Goal: Task Accomplishment & Management: Manage account settings

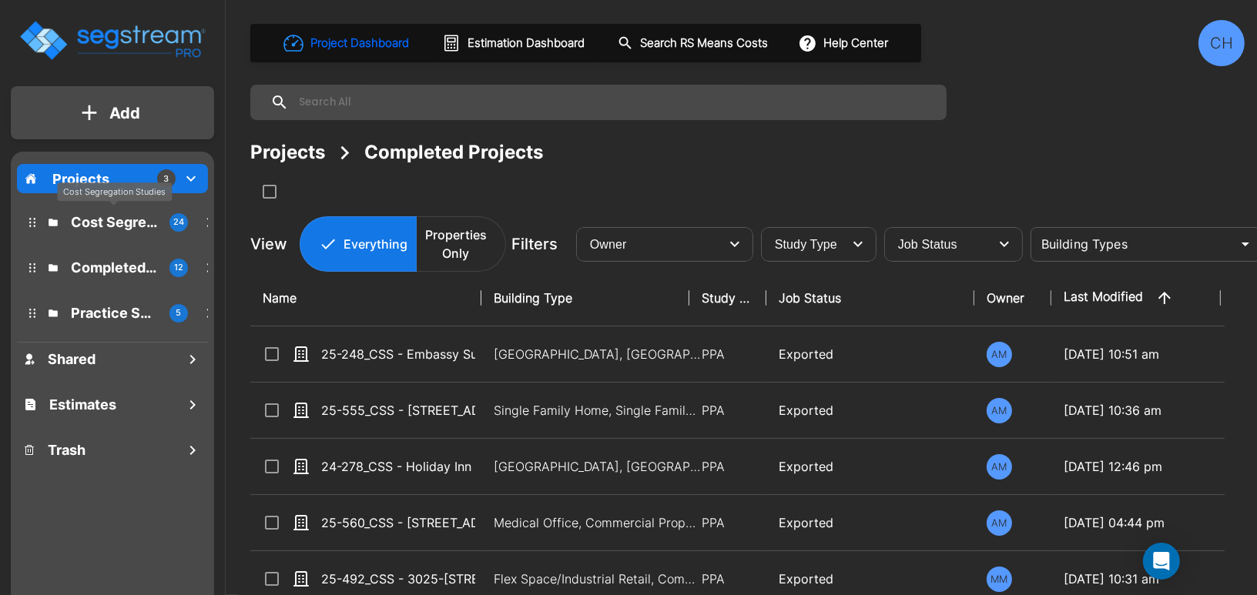
click at [104, 226] on p "Cost Segregation Studies" at bounding box center [114, 222] width 86 height 21
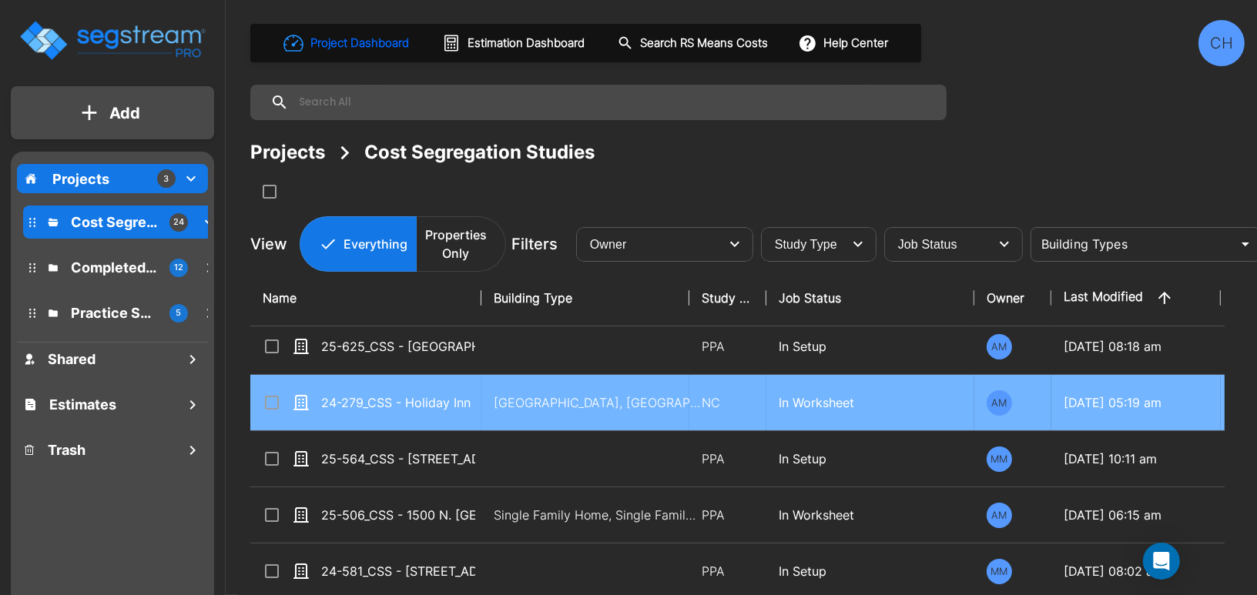
scroll to position [16, 0]
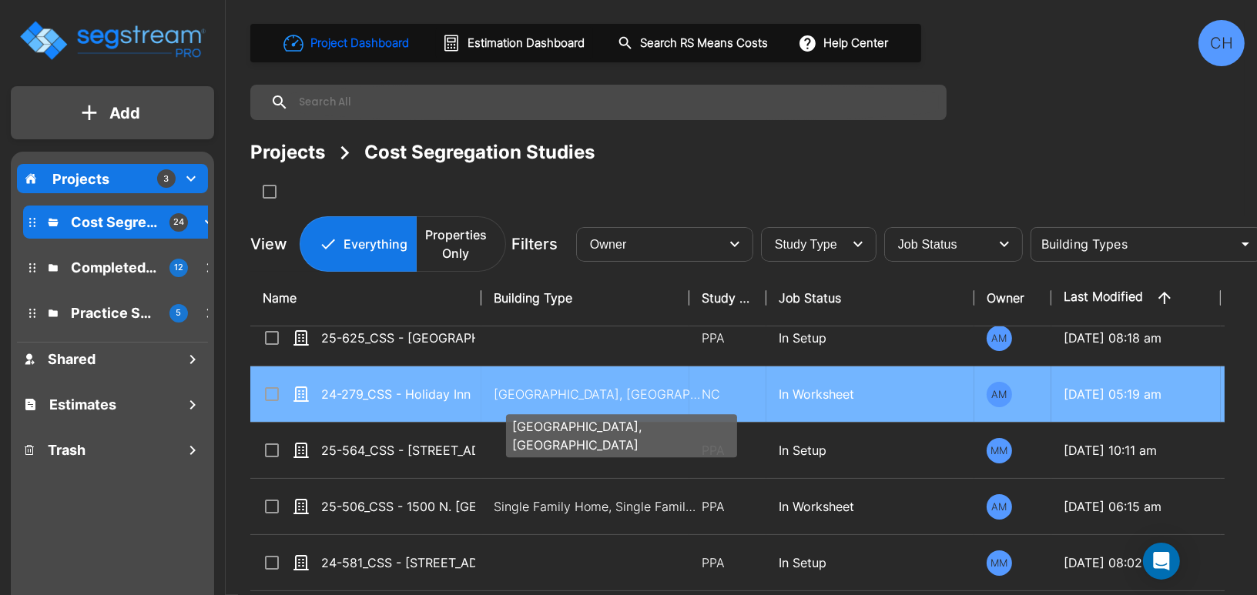
click at [500, 385] on p "[GEOGRAPHIC_DATA], [GEOGRAPHIC_DATA]" at bounding box center [598, 394] width 208 height 18
click at [500, 385] on p "Motel-Hotel, Motel-Hotel Site" at bounding box center [598, 394] width 208 height 18
checkbox input "true"
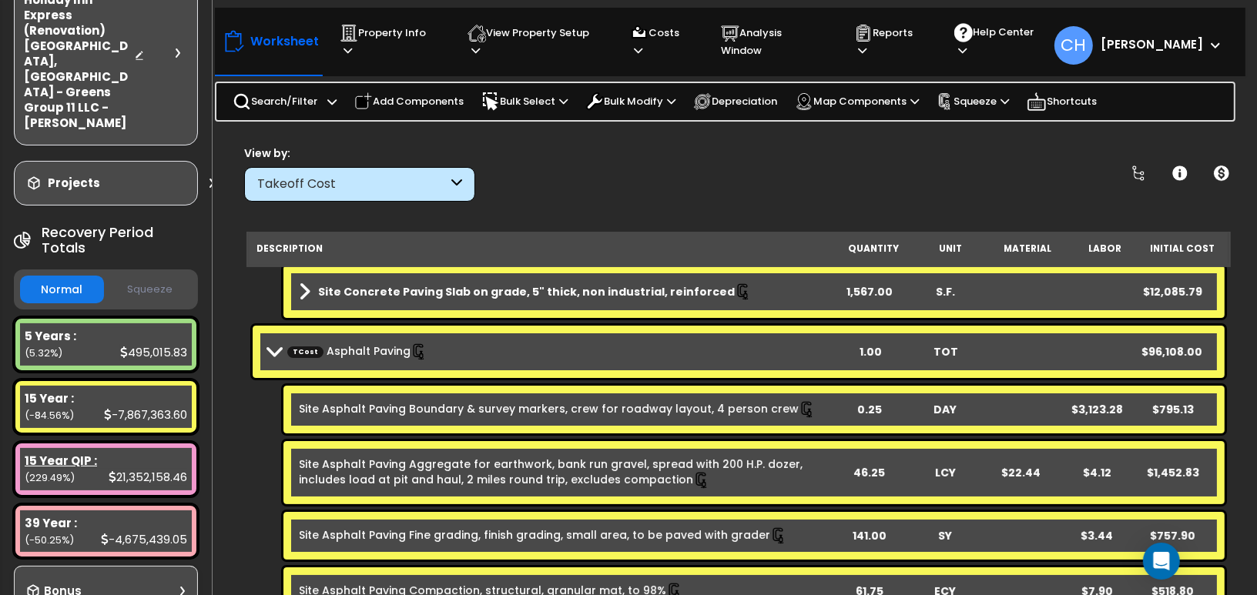
scroll to position [114, 0]
click at [421, 39] on p "Property Info" at bounding box center [389, 41] width 99 height 35
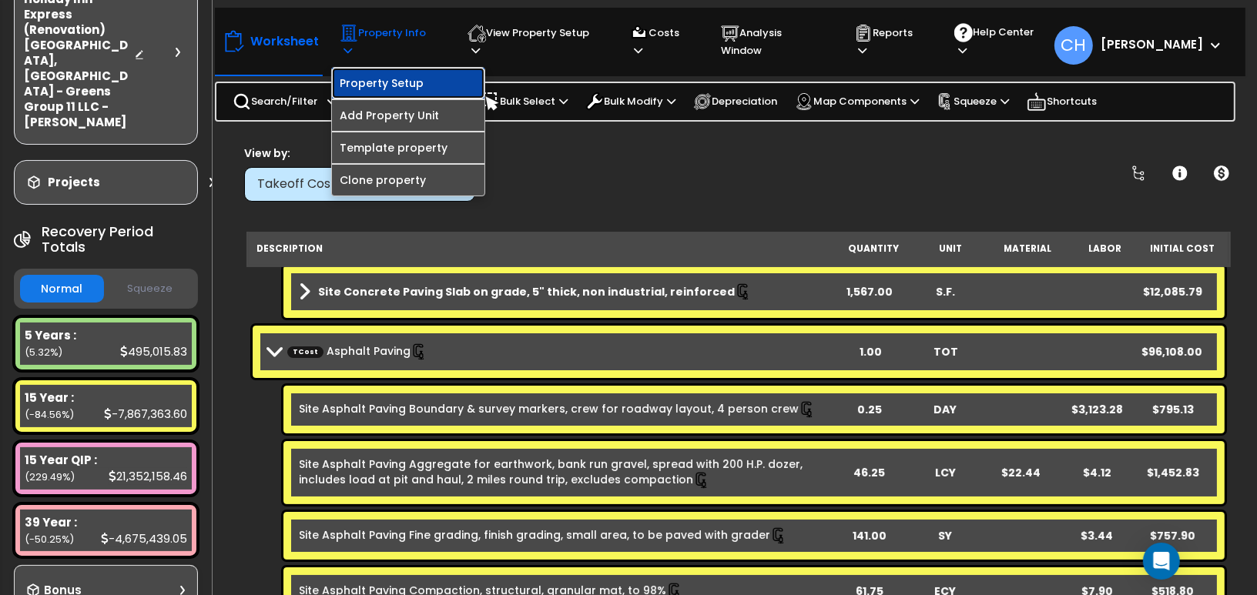
click at [422, 69] on link "Property Setup" at bounding box center [408, 83] width 153 height 31
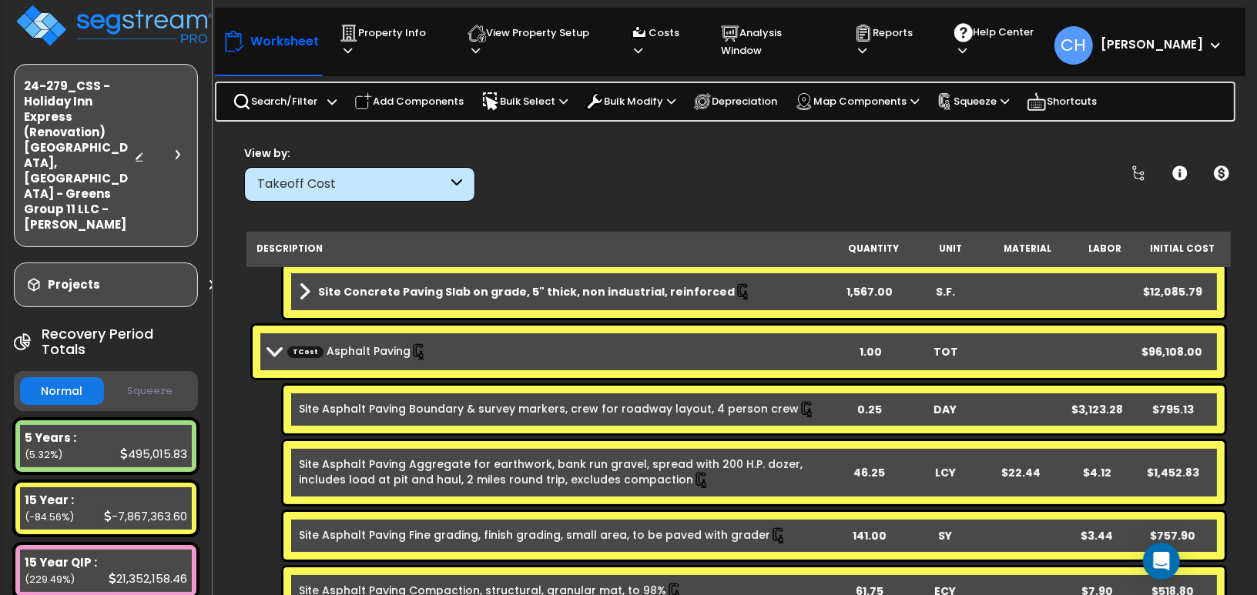
scroll to position [0, 0]
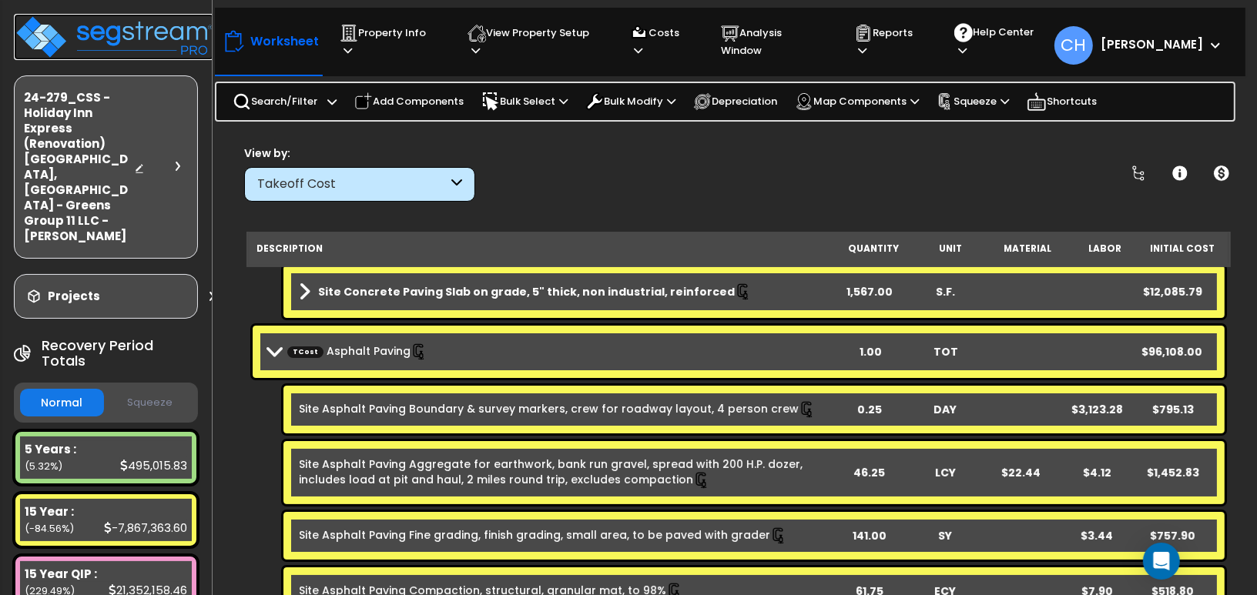
click at [144, 35] on img at bounding box center [114, 37] width 200 height 46
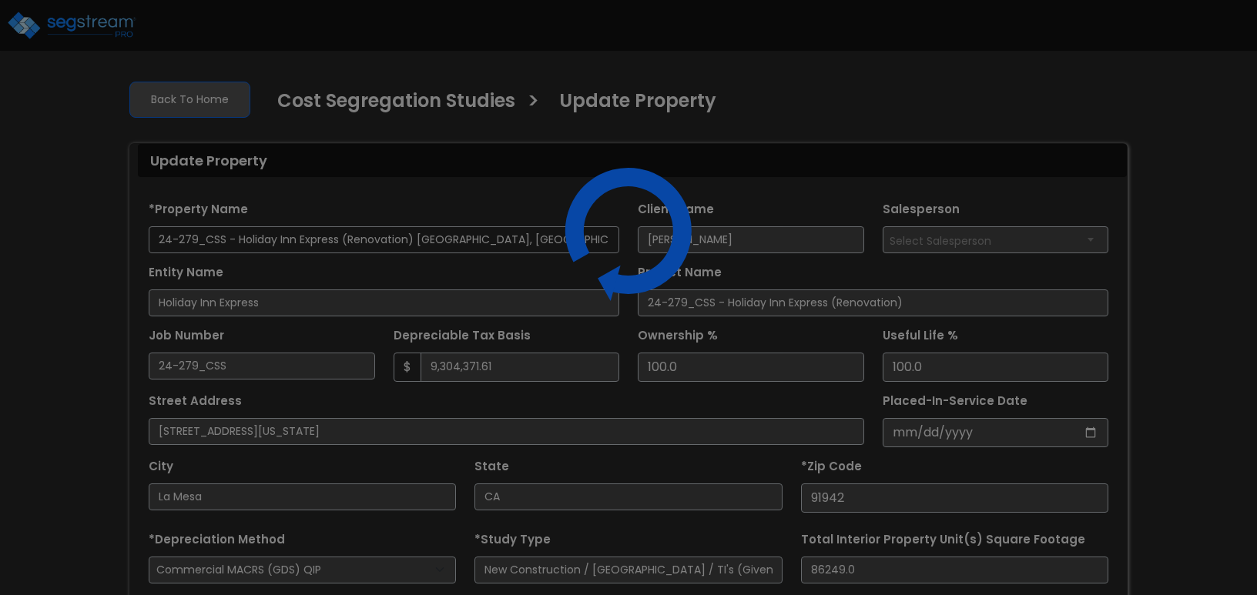
select select "2024"
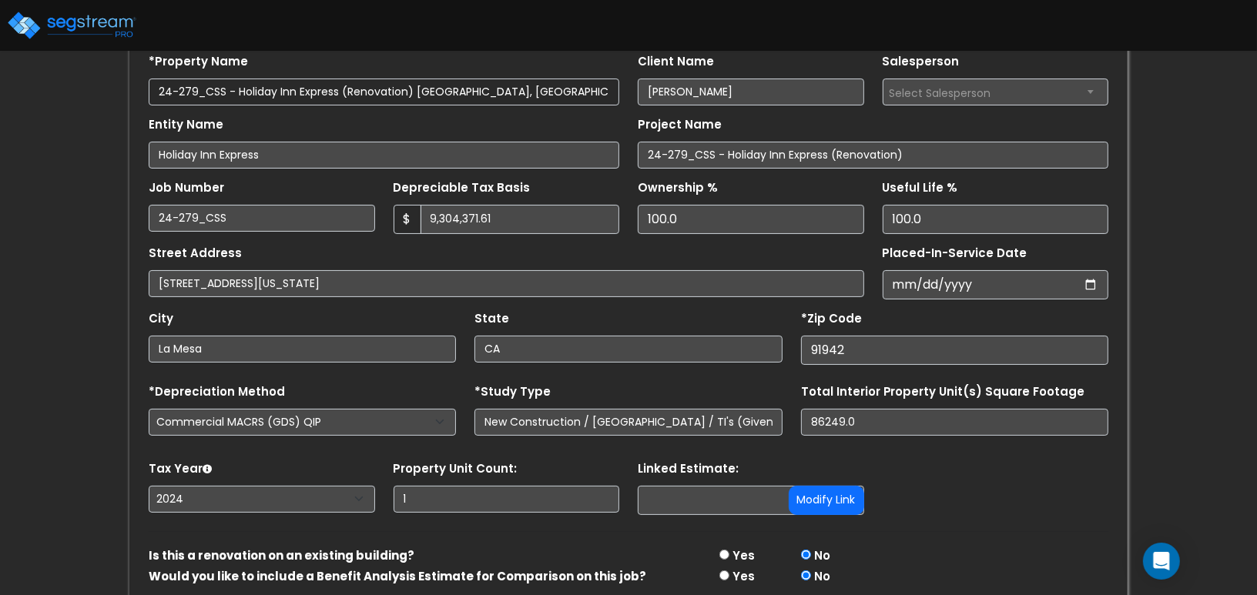
scroll to position [214, 0]
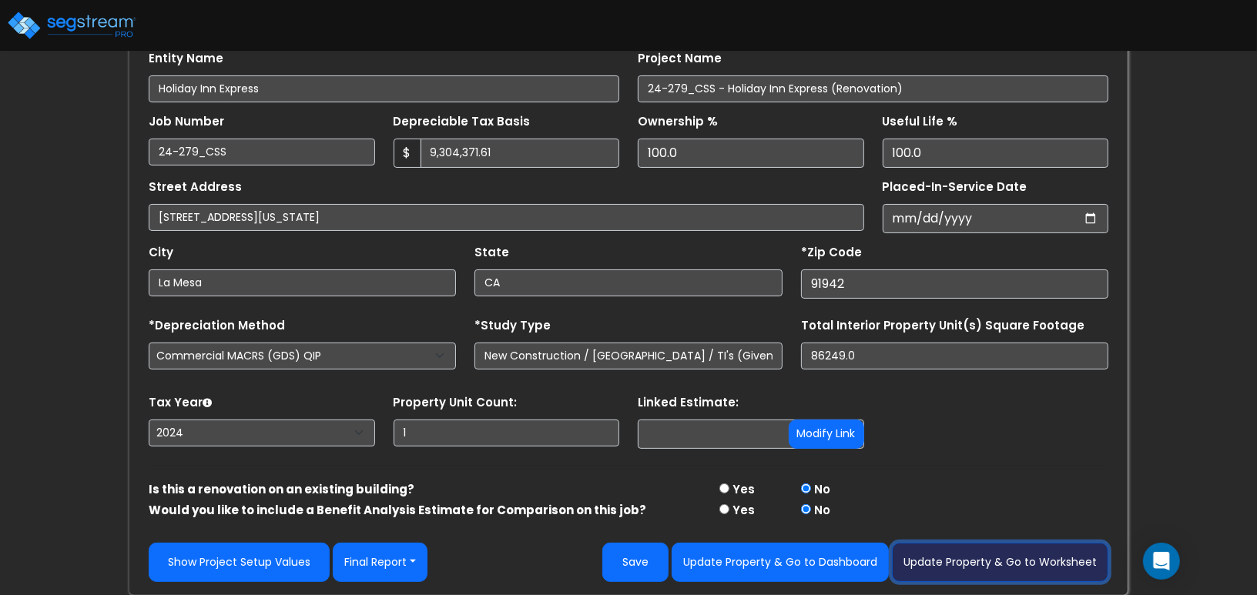
click at [1044, 558] on button "Update Property & Go to Worksheet" at bounding box center [1000, 562] width 216 height 39
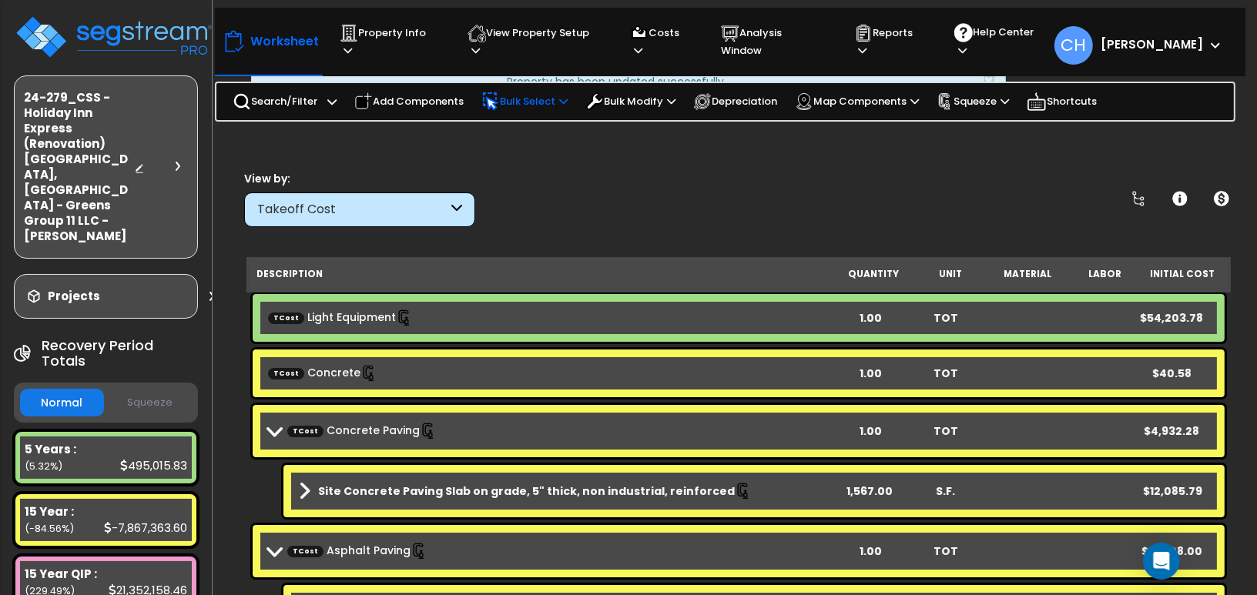
click at [525, 96] on p "Bulk Select" at bounding box center [524, 101] width 86 height 18
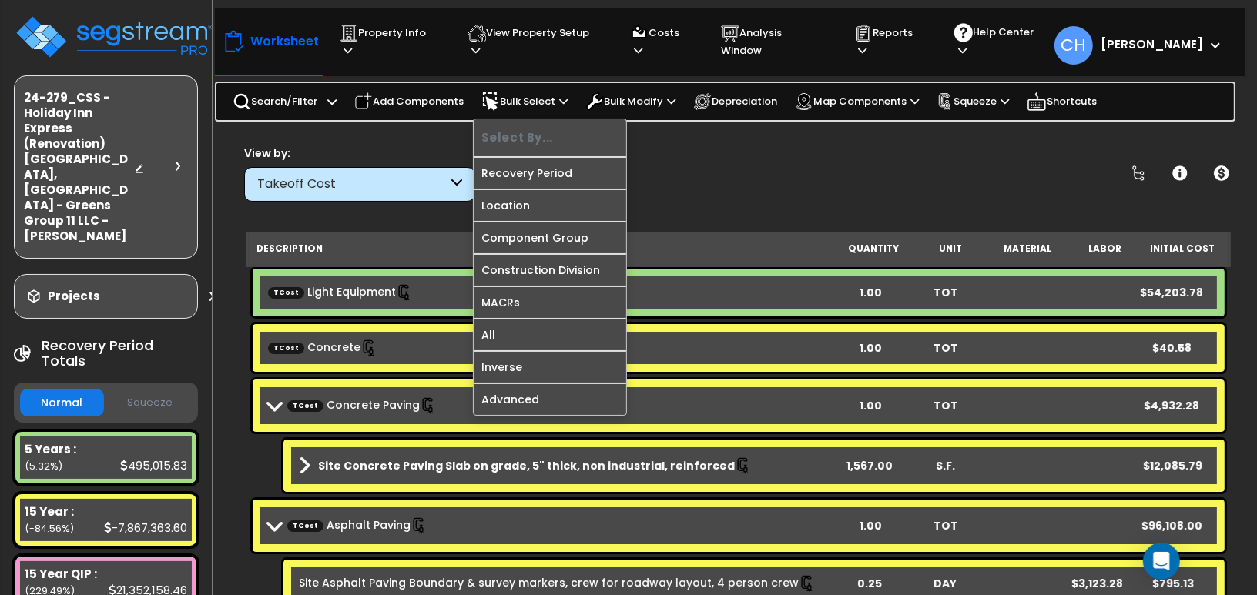
click at [756, 149] on div "View by: Takeoff Cost Takeoff Cost" at bounding box center [739, 173] width 1000 height 57
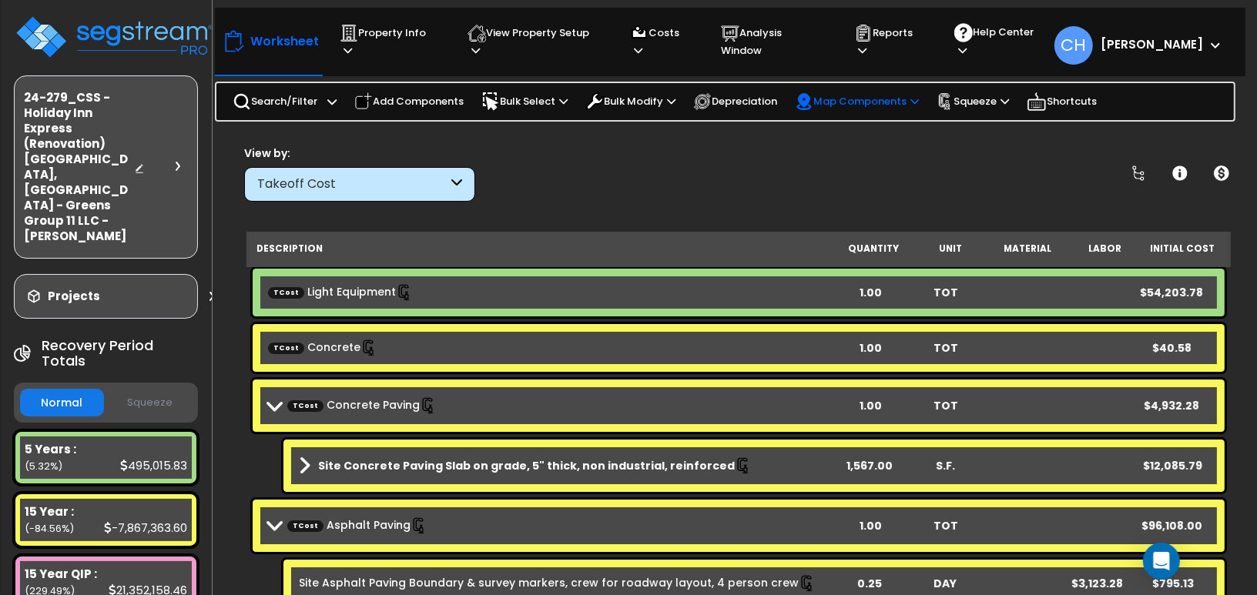
click at [868, 101] on p "Map Components" at bounding box center [857, 101] width 124 height 18
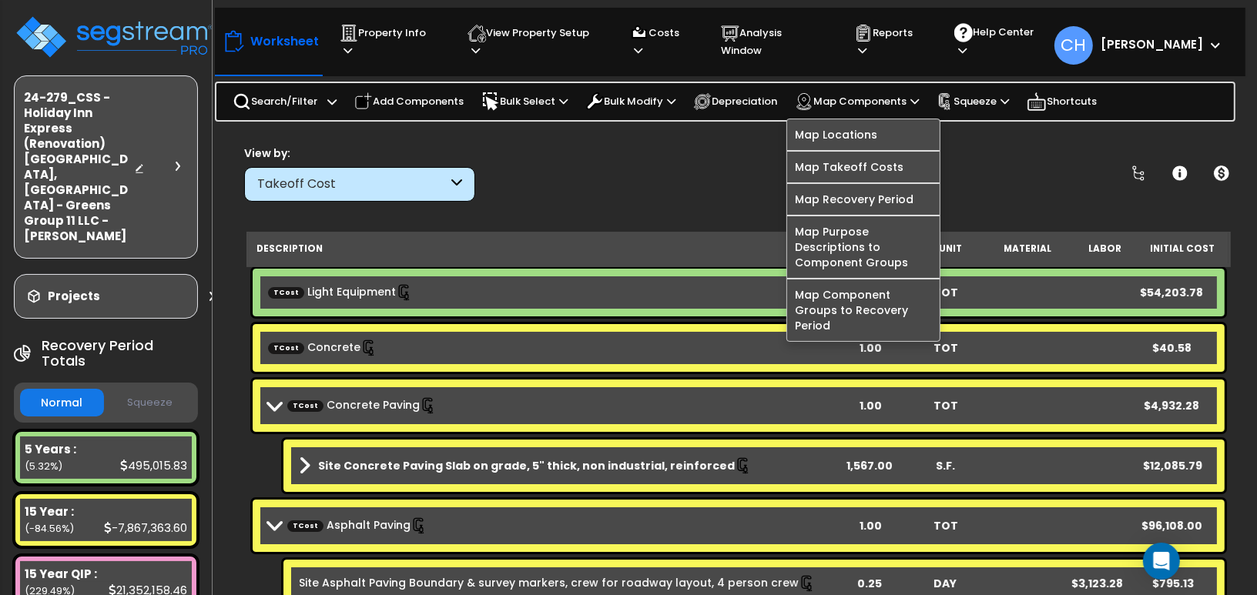
click at [1019, 159] on div "View by: Takeoff Cost Takeoff Cost" at bounding box center [739, 173] width 1000 height 57
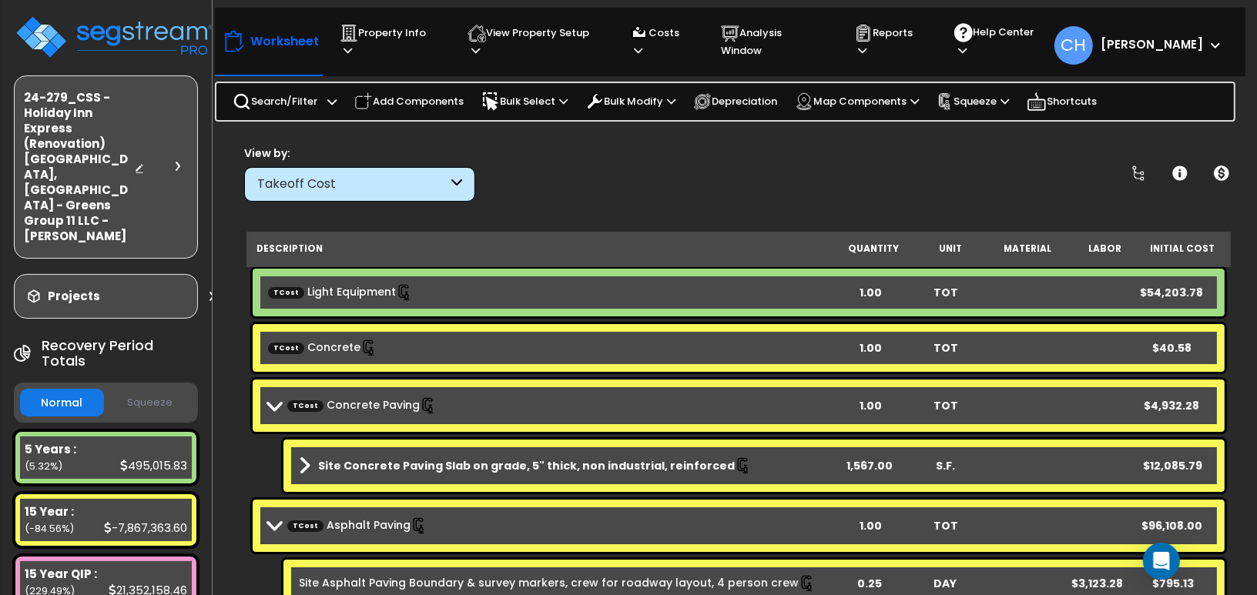
scroll to position [67, 0]
click at [392, 181] on div "Takeoff Cost" at bounding box center [352, 185] width 190 height 18
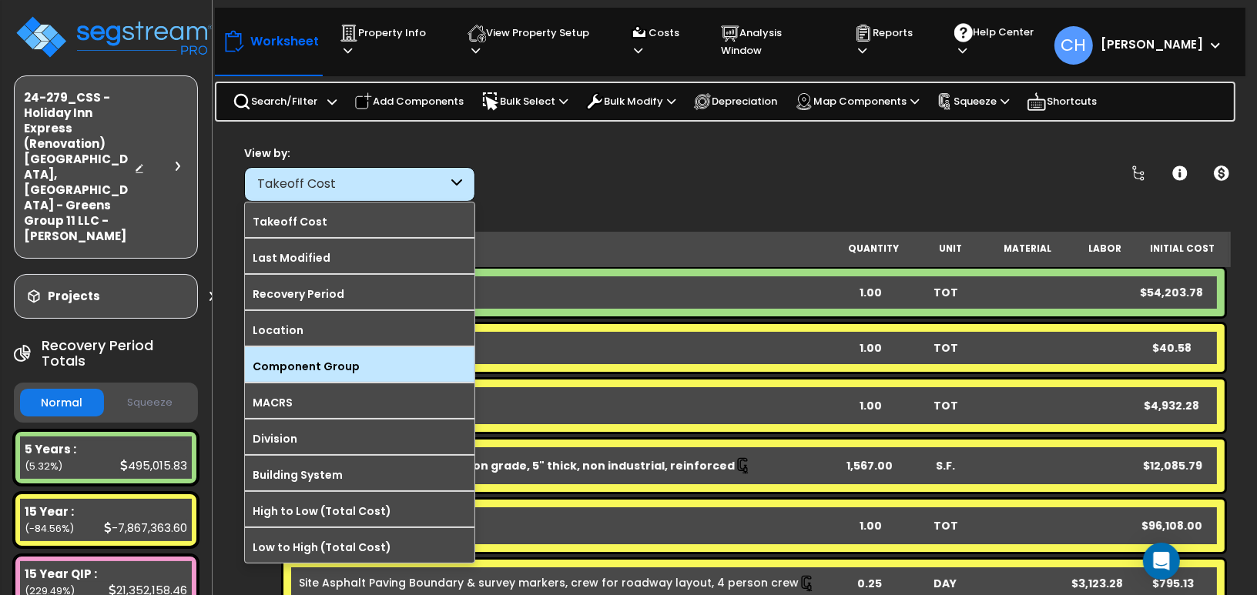
click at [329, 369] on label "Component Group" at bounding box center [360, 366] width 230 height 23
click at [0, 0] on input "Component Group" at bounding box center [0, 0] width 0 height 0
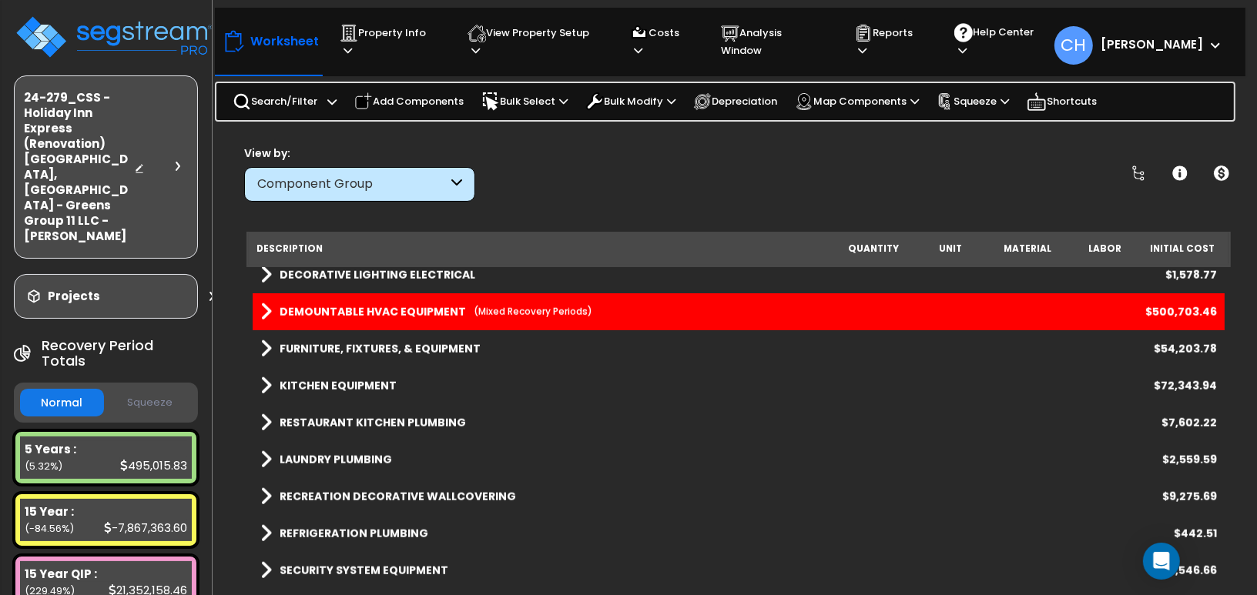
scroll to position [1551, 0]
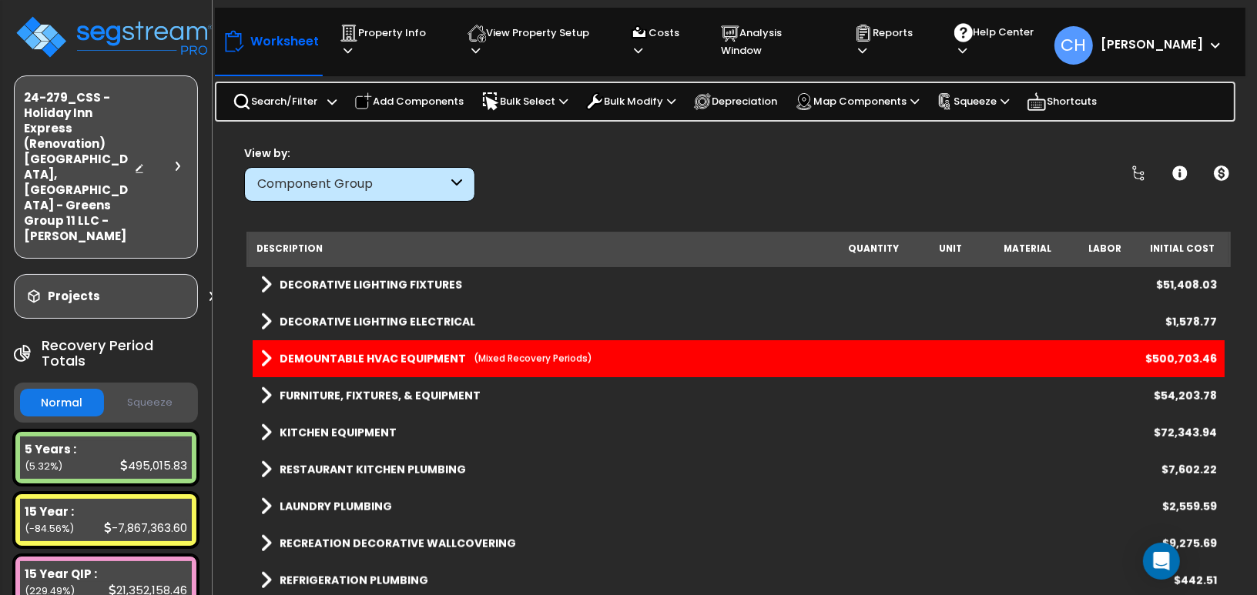
click at [263, 359] on span at bounding box center [266, 359] width 12 height 22
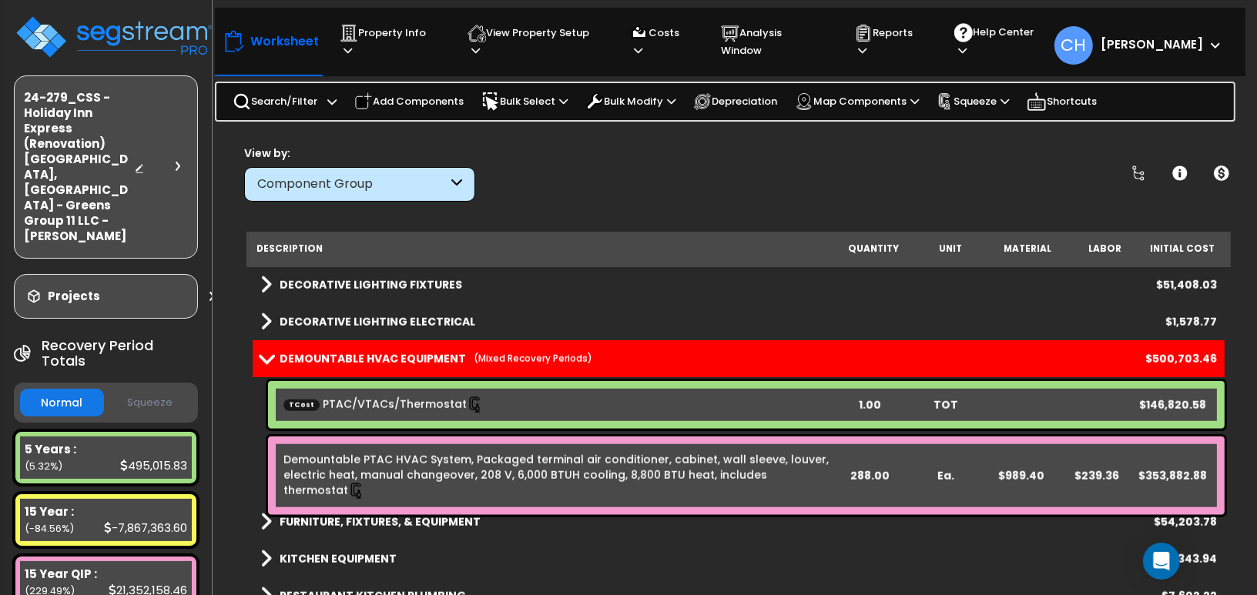
click at [260, 349] on link "DEMOUNTABLE HVAC EQUIPMENT (Mixed Recovery Periods)" at bounding box center [426, 359] width 332 height 22
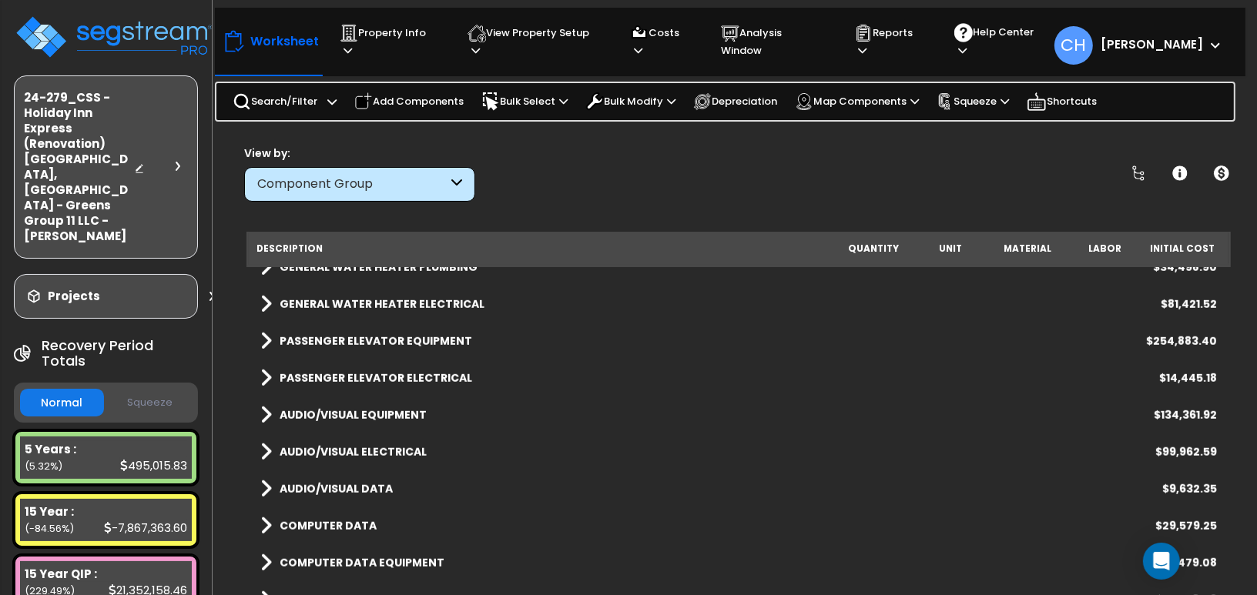
scroll to position [1220, 0]
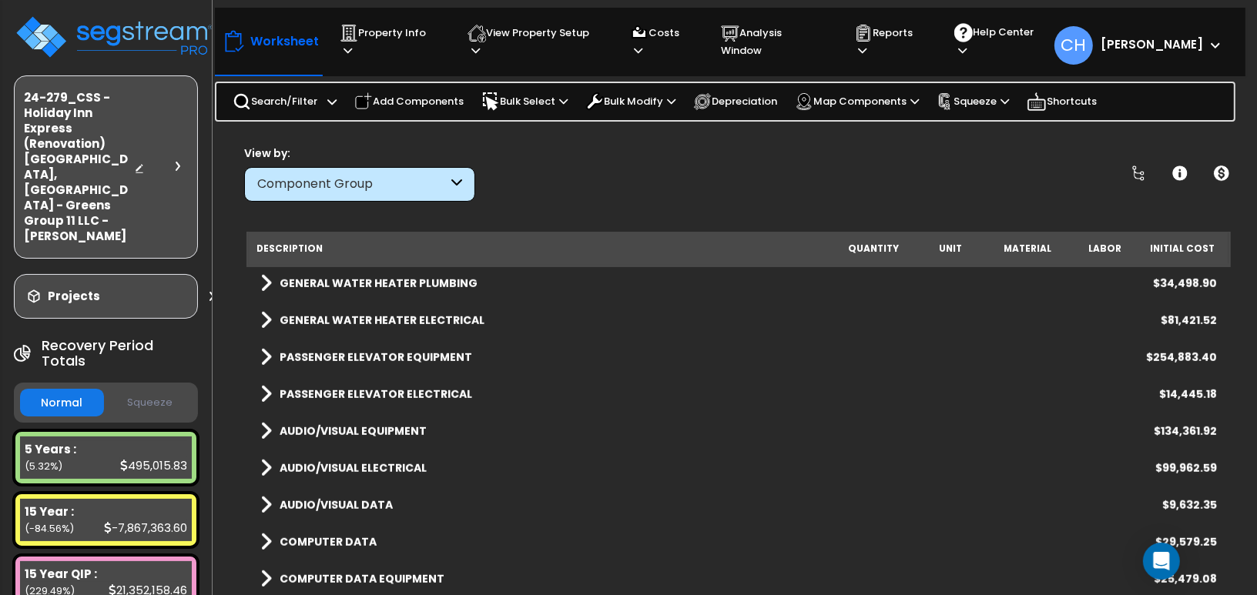
click at [268, 357] on span at bounding box center [266, 358] width 12 height 22
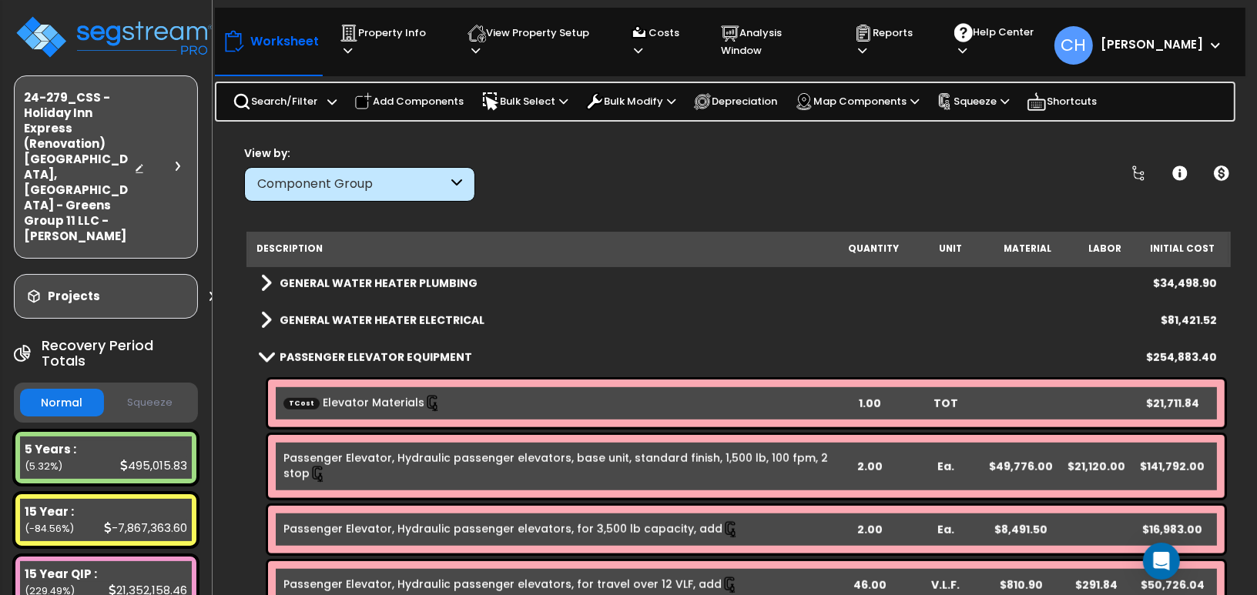
click at [268, 357] on span at bounding box center [266, 357] width 22 height 12
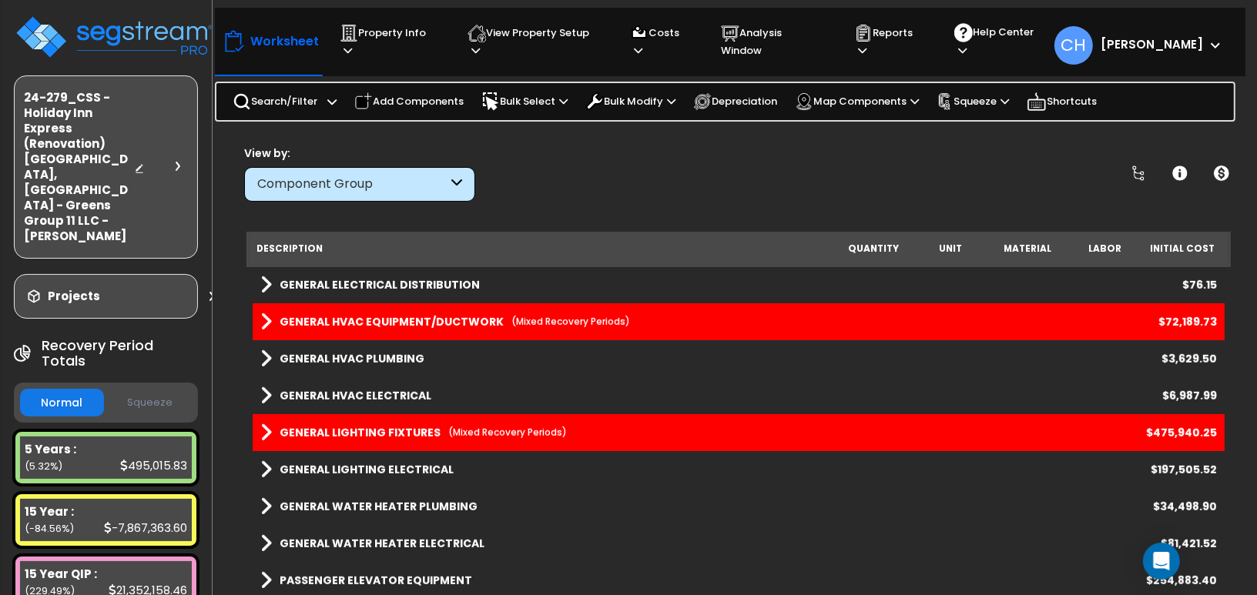
scroll to position [990, 0]
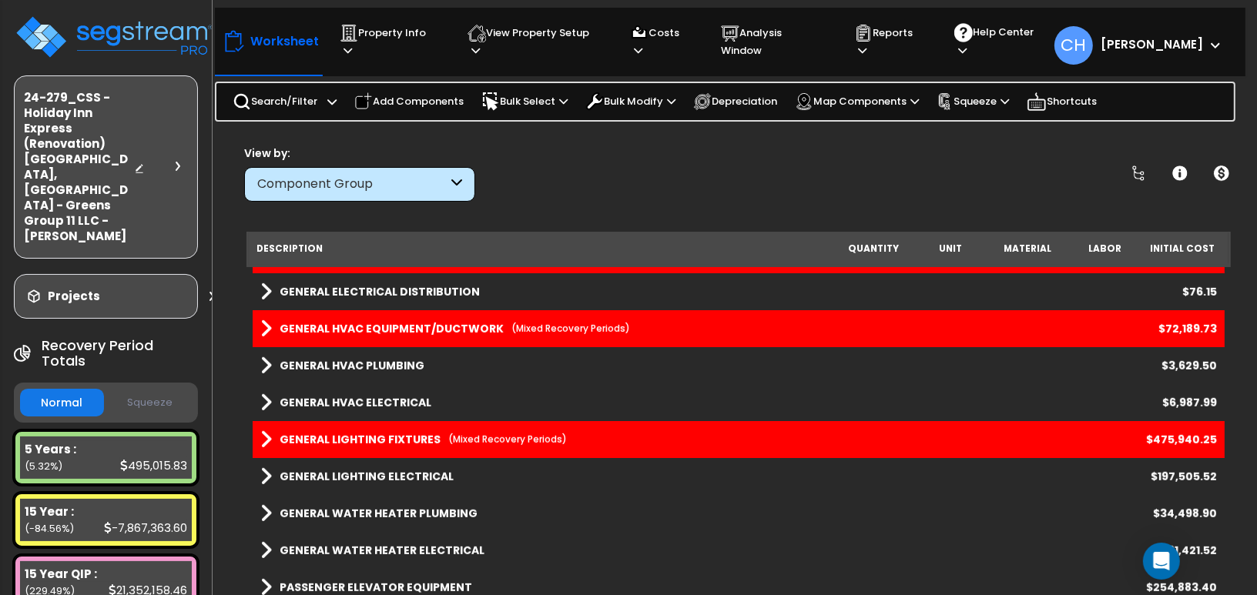
click at [265, 441] on span at bounding box center [266, 440] width 12 height 22
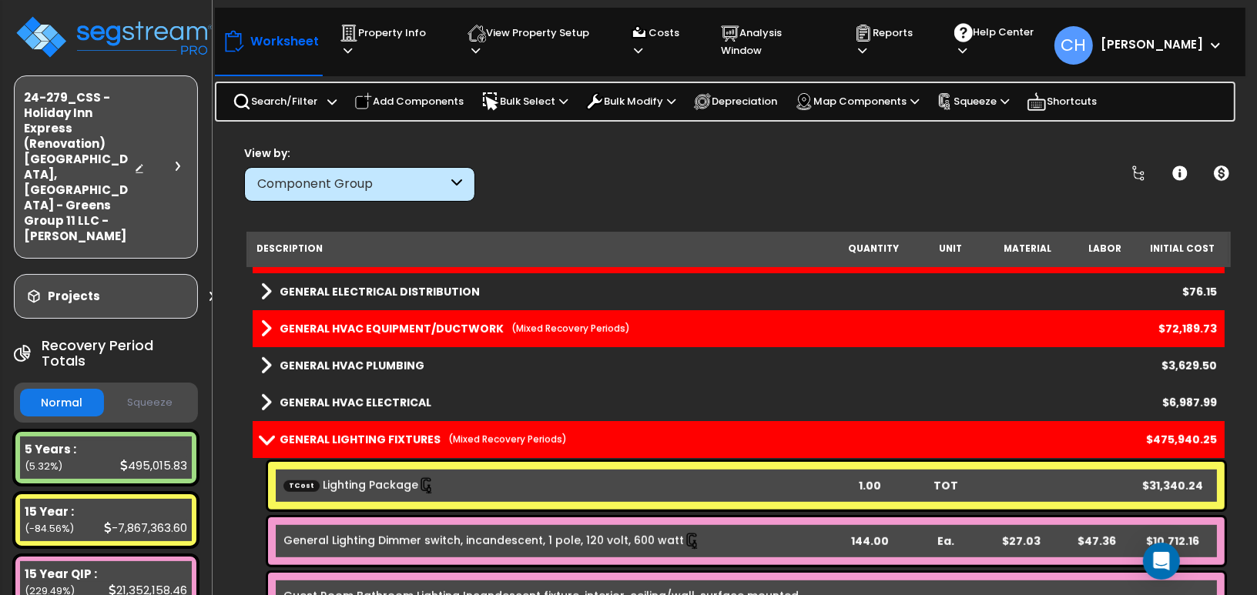
scroll to position [1026, 0]
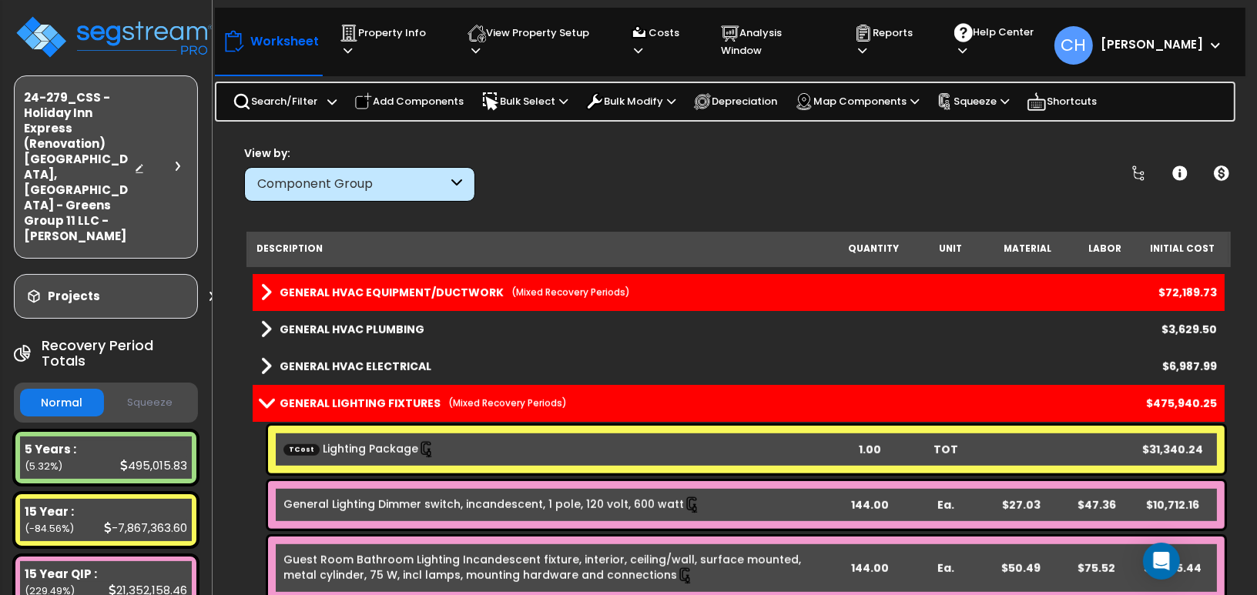
click at [262, 404] on span at bounding box center [266, 403] width 22 height 12
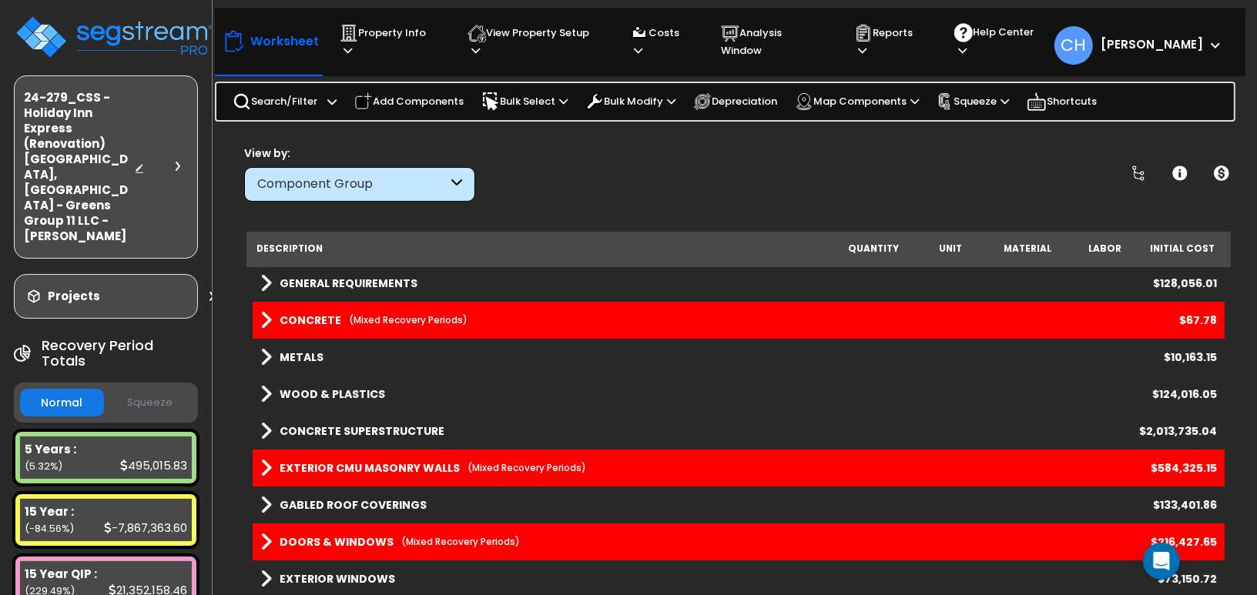
scroll to position [0, 0]
click at [436, 171] on div "Component Group" at bounding box center [359, 184] width 231 height 35
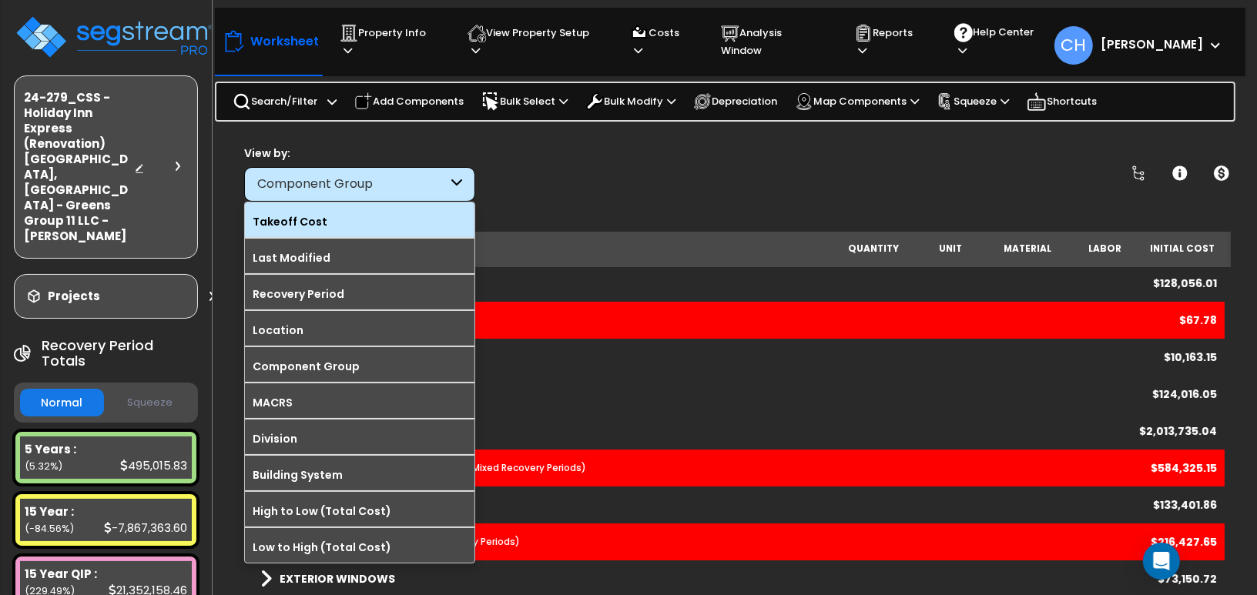
click at [297, 216] on label "Takeoff Cost" at bounding box center [360, 221] width 230 height 23
click at [0, 0] on input "Takeoff Cost" at bounding box center [0, 0] width 0 height 0
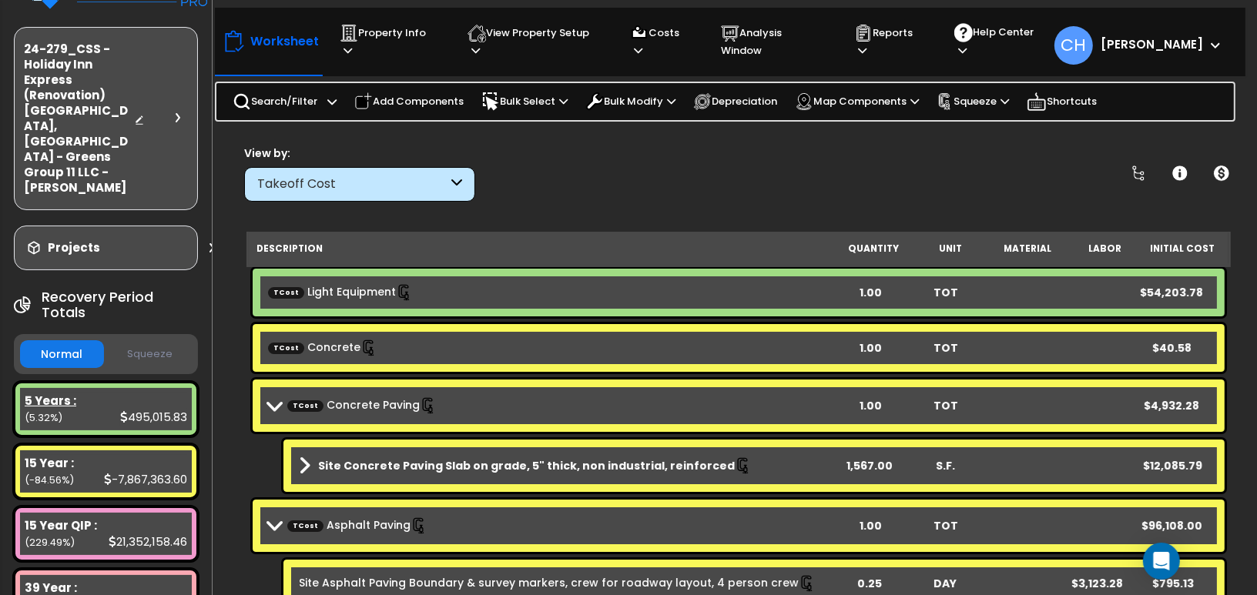
scroll to position [60, 0]
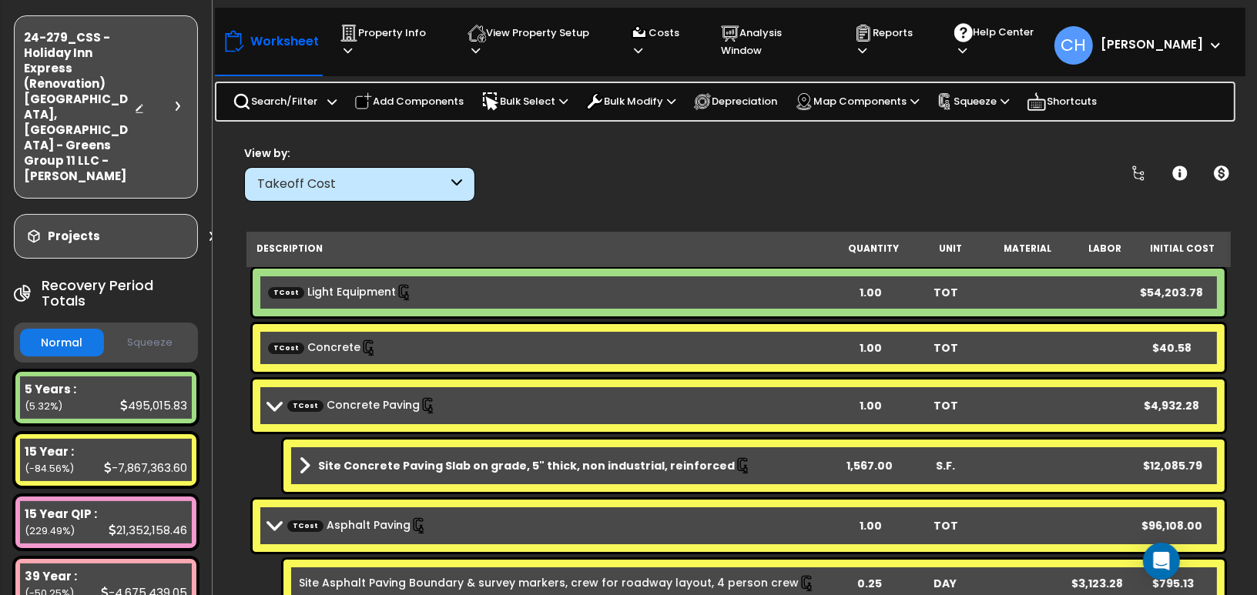
click at [137, 330] on button "Squeeze" at bounding box center [150, 343] width 84 height 27
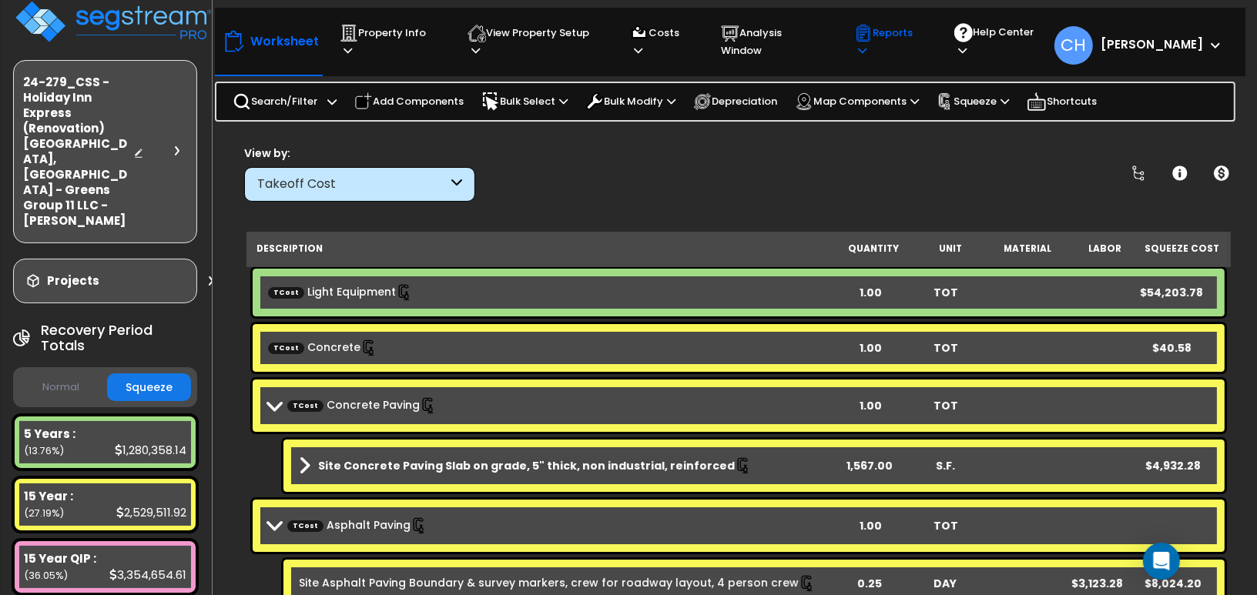
scroll to position [0, 1]
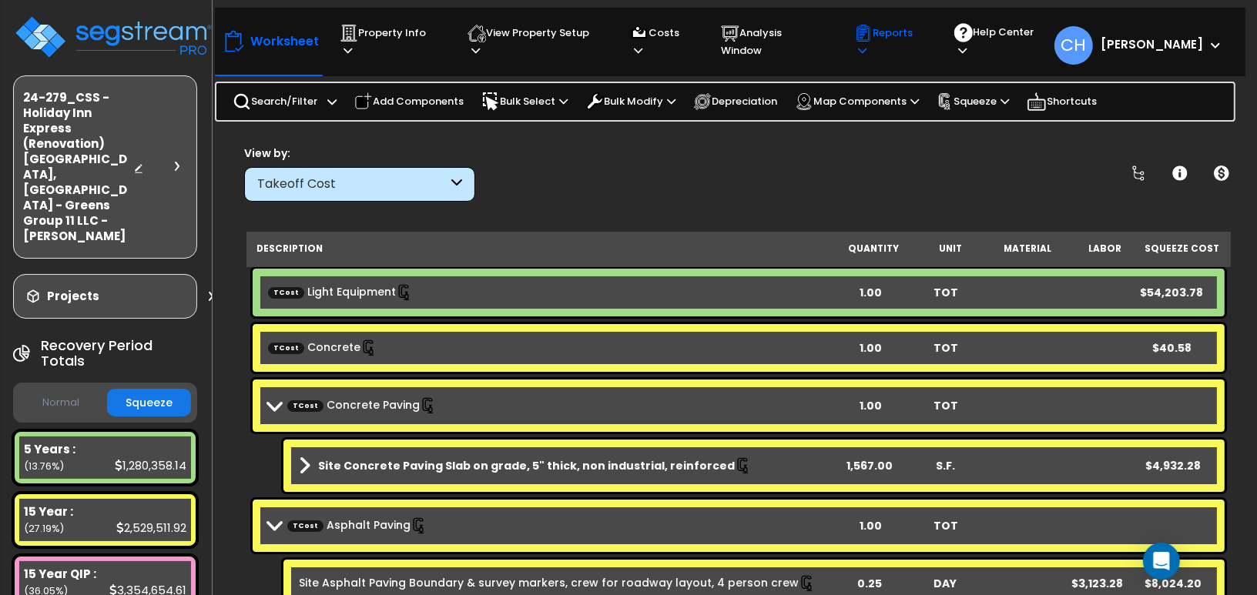
click at [922, 36] on p "Reports" at bounding box center [889, 41] width 71 height 35
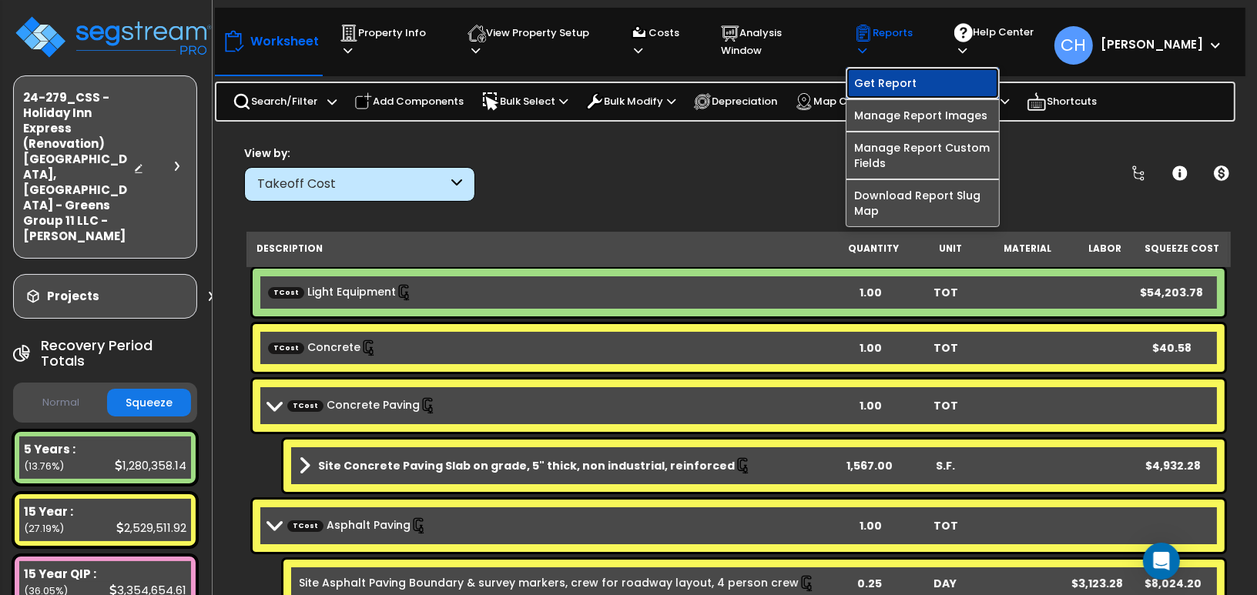
click at [901, 75] on link "Get Report" at bounding box center [922, 83] width 153 height 31
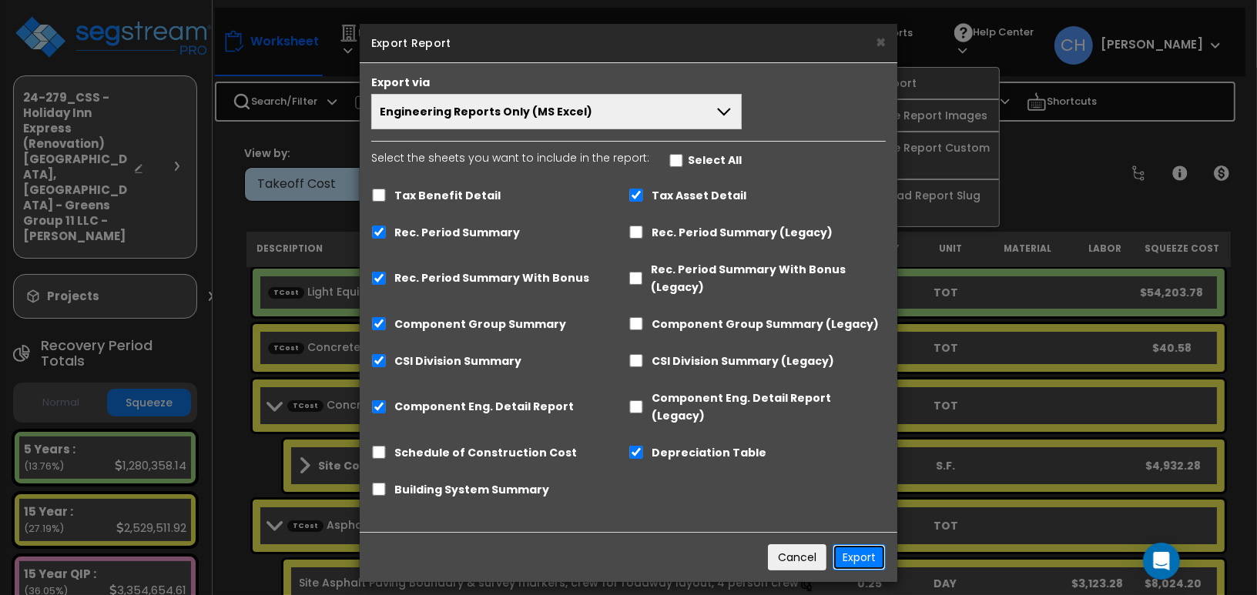
click at [861, 545] on button "Export" at bounding box center [859, 558] width 53 height 26
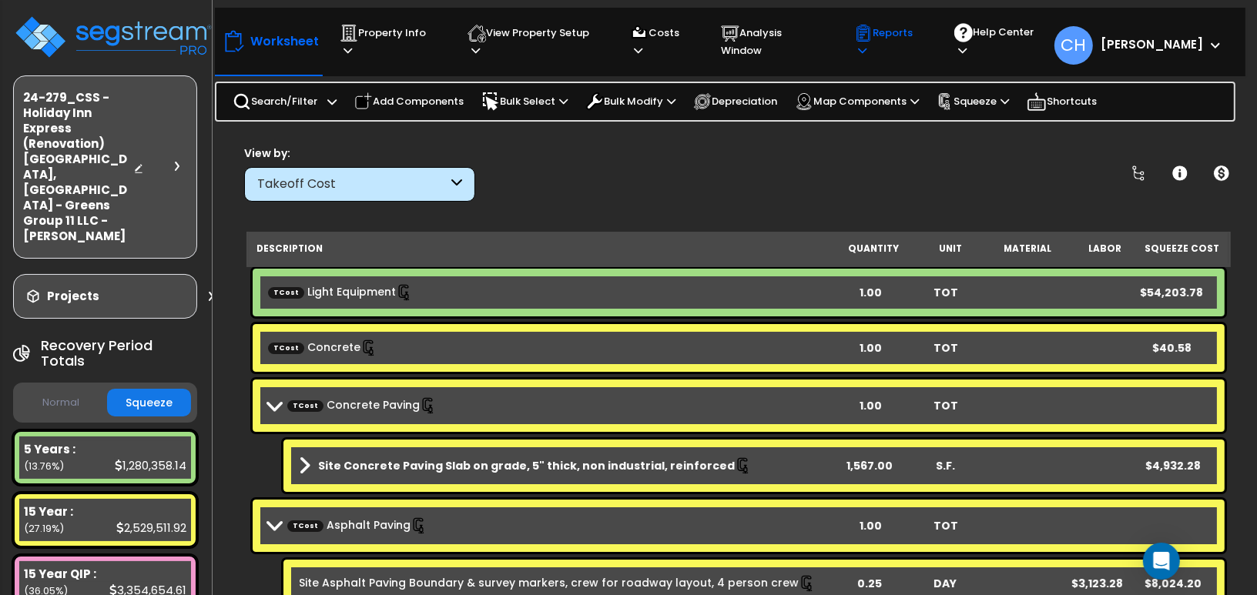
click at [866, 45] on icon at bounding box center [862, 50] width 8 height 10
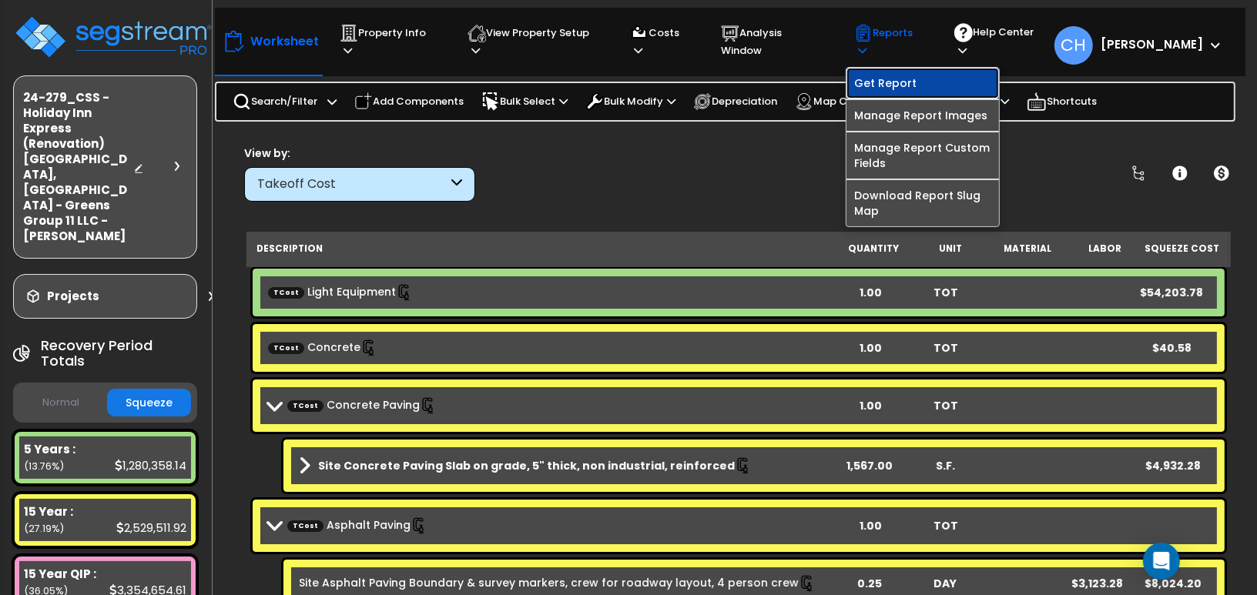
click at [880, 68] on link "Get Report" at bounding box center [922, 83] width 153 height 31
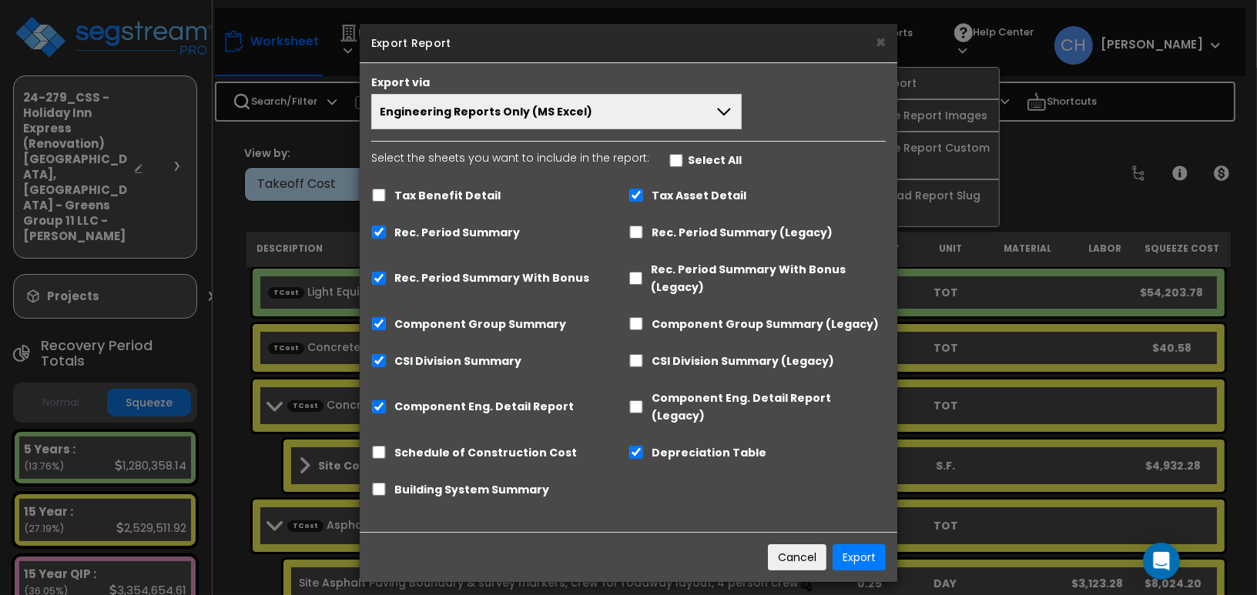
click at [582, 103] on button "Engineering Reports Only (MS Excel)" at bounding box center [556, 111] width 370 height 35
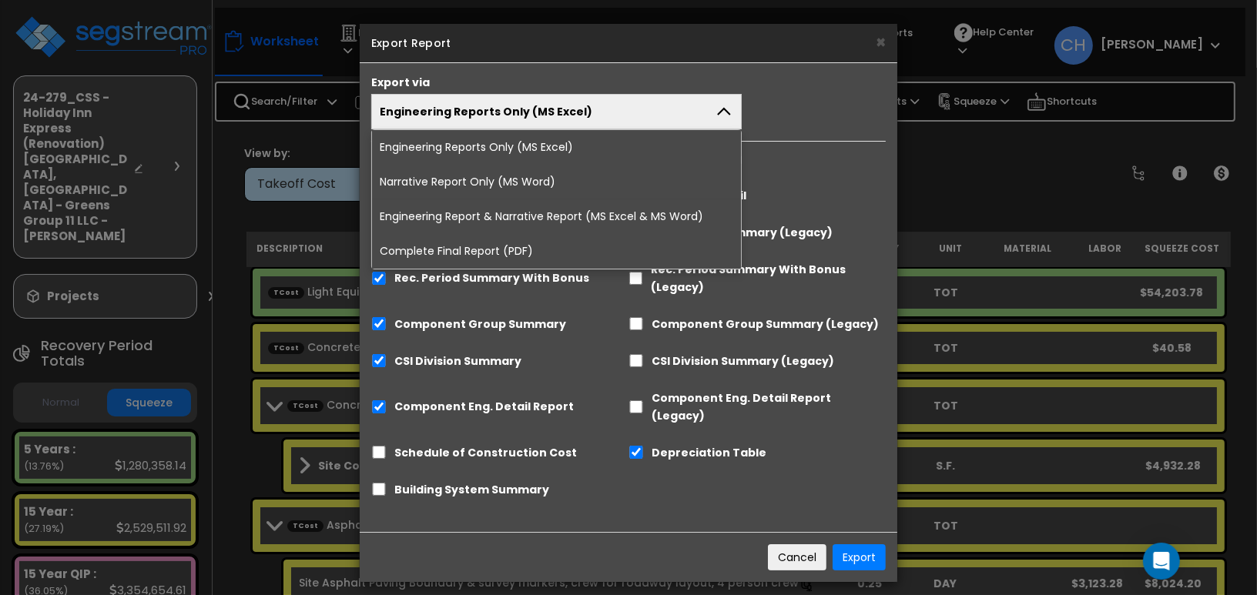
click at [518, 247] on li "Complete Final Report (PDF)" at bounding box center [556, 251] width 369 height 35
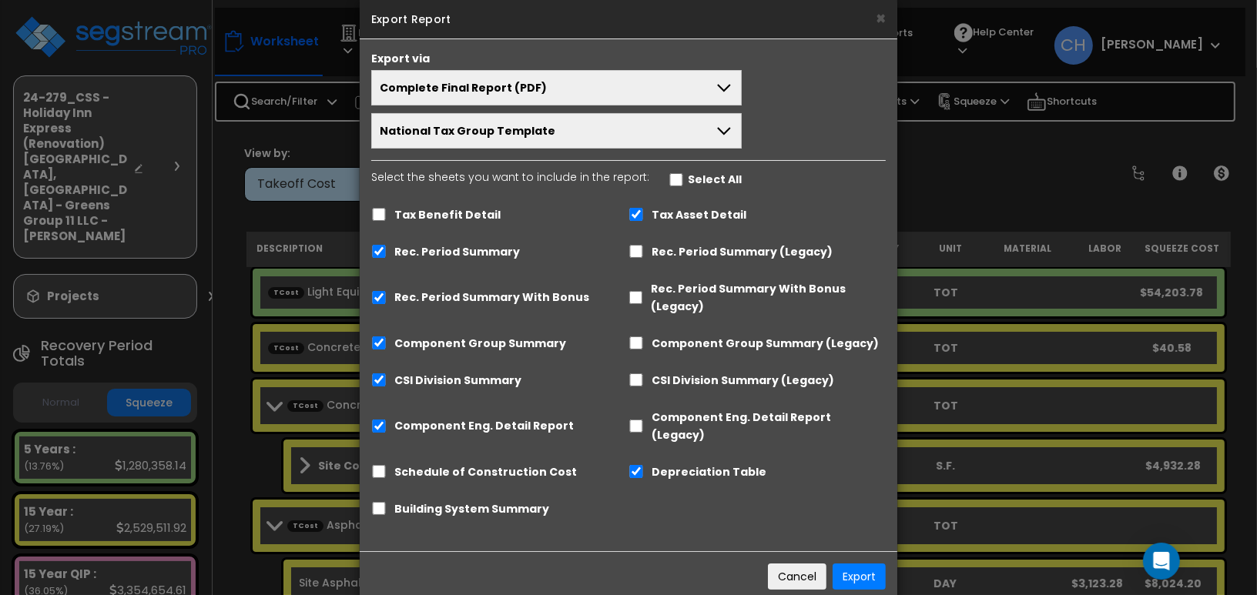
scroll to position [36, 0]
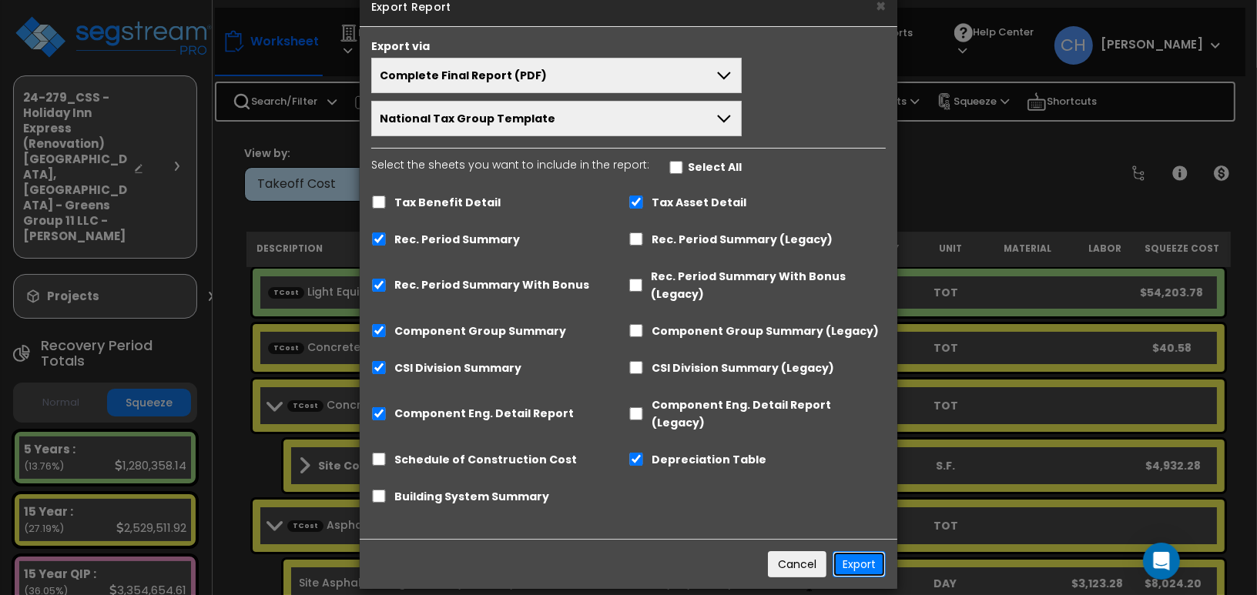
click at [860, 551] on button "Export" at bounding box center [859, 564] width 53 height 26
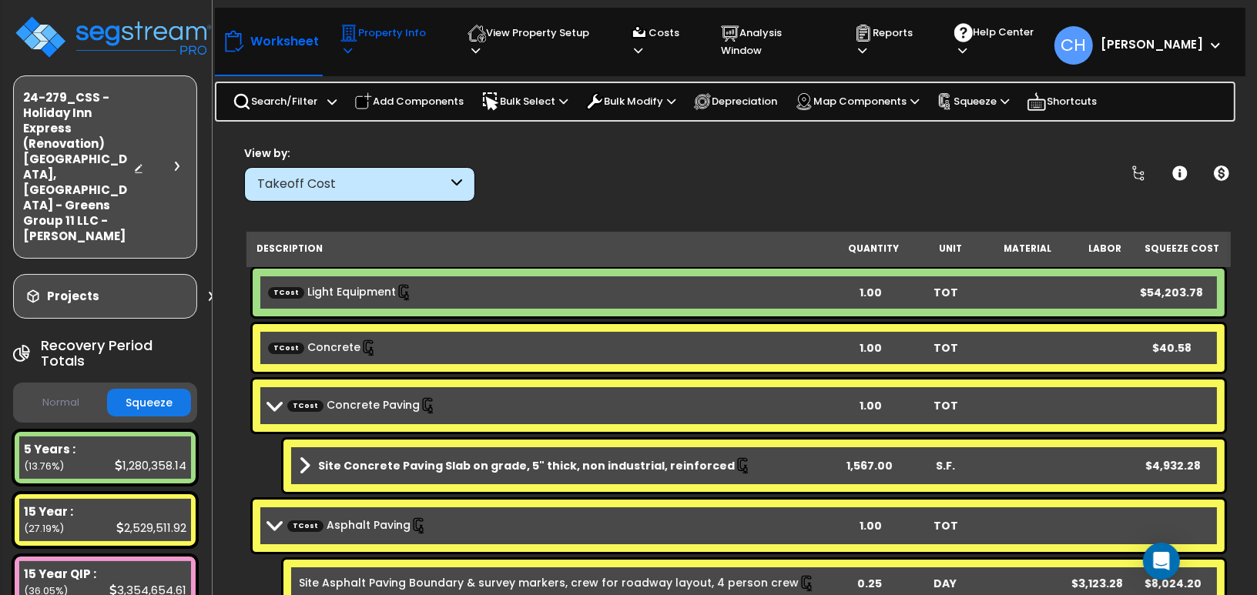
click at [408, 41] on p "Property Info" at bounding box center [389, 41] width 99 height 35
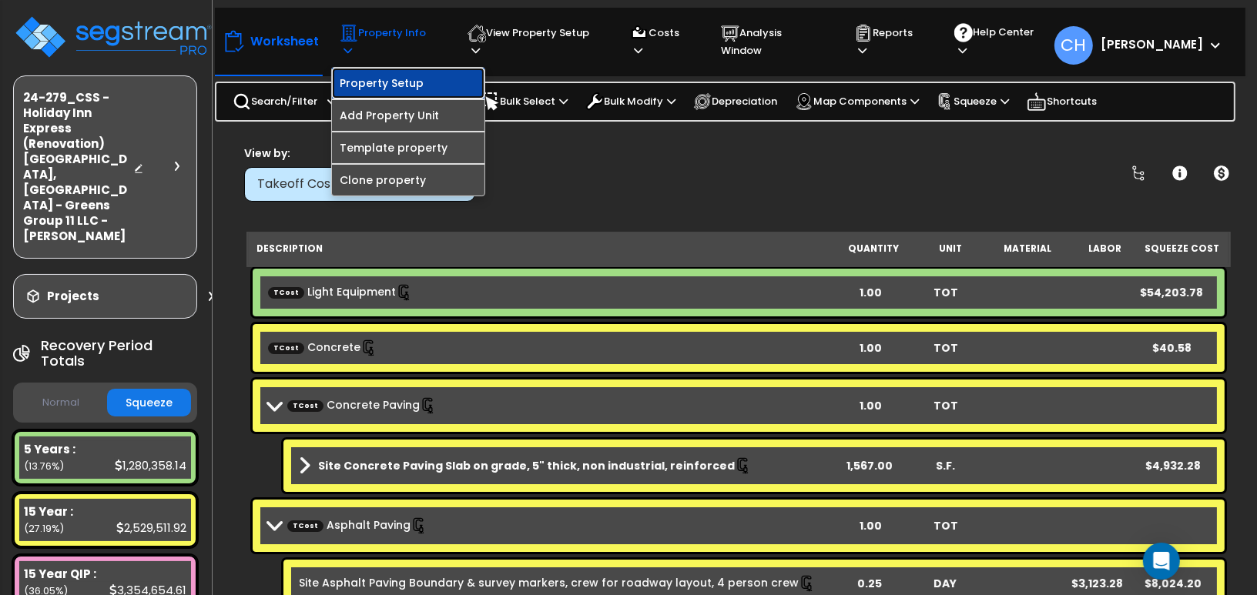
click at [390, 73] on link "Property Setup" at bounding box center [408, 83] width 153 height 31
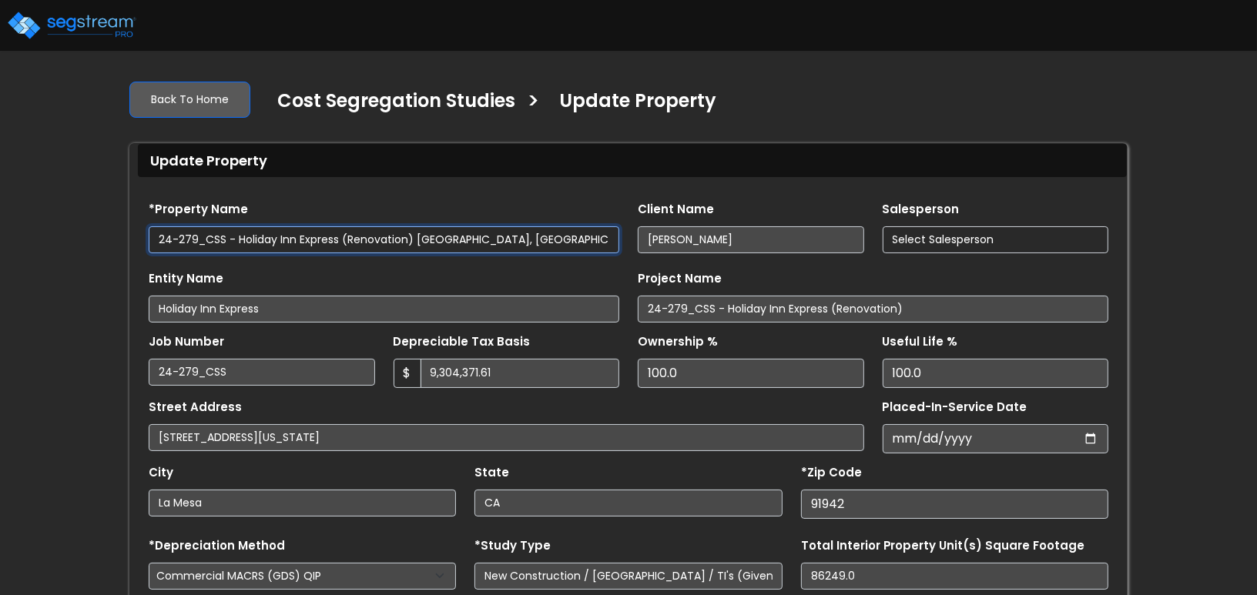
select select "2024"
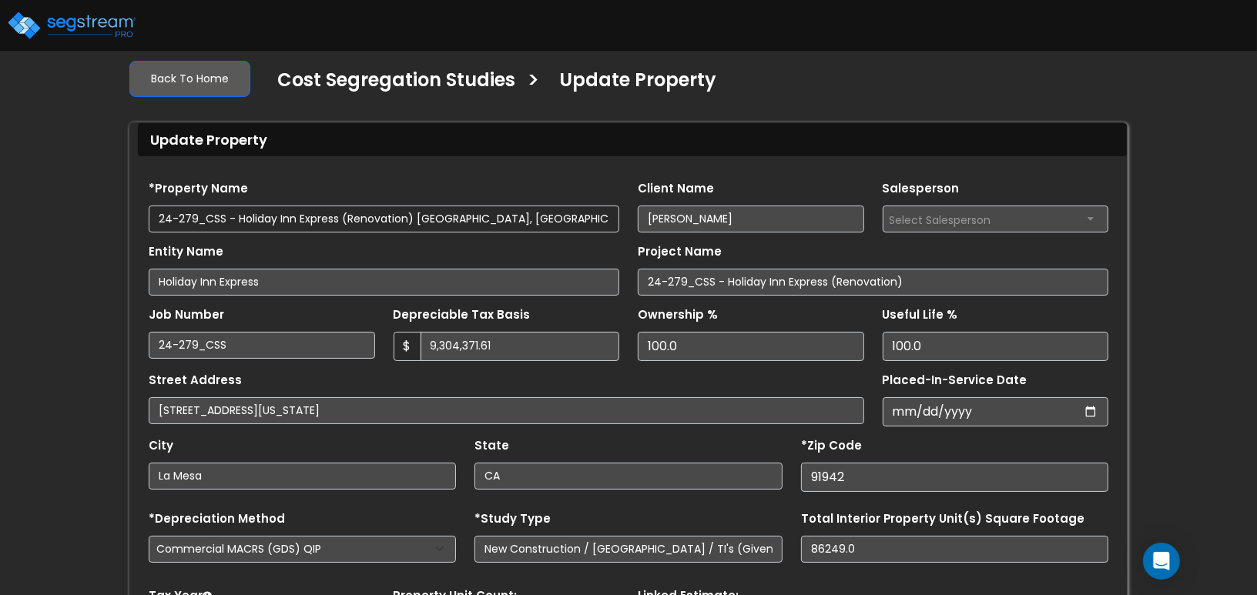
scroll to position [46, 0]
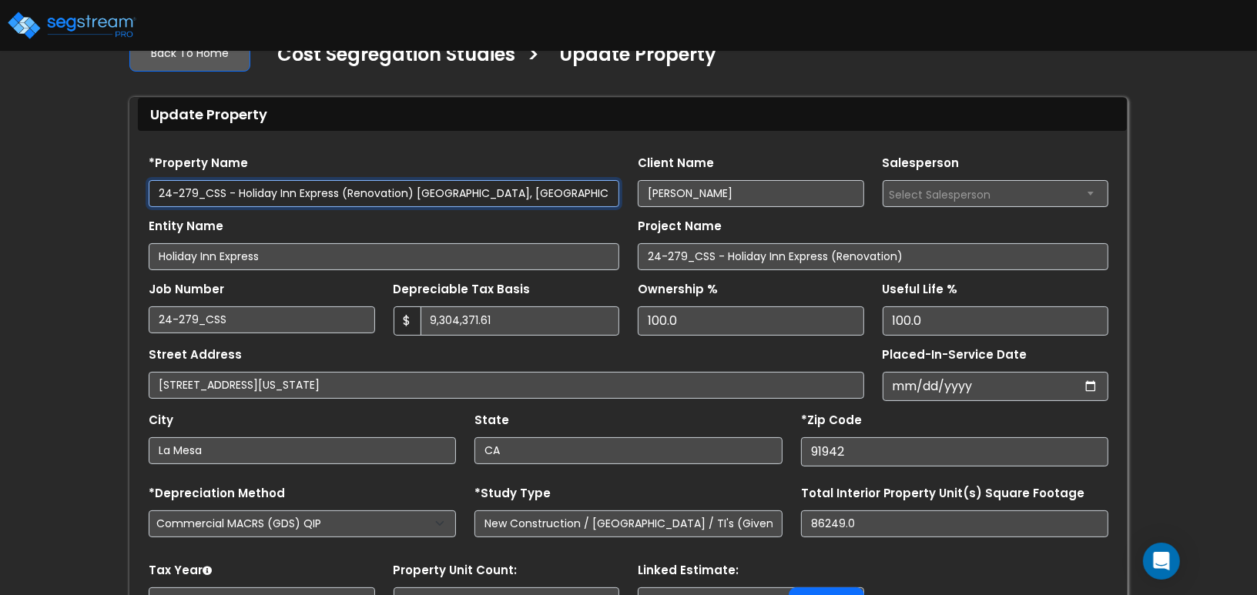
click at [565, 193] on input "24-279_CSS - Holiday Inn Express (Renovation) [GEOGRAPHIC_DATA], [GEOGRAPHIC_DA…" at bounding box center [384, 193] width 471 height 27
click at [608, 196] on input "24-279_CSS - Holiday Inn Express (Renovation) [GEOGRAPHIC_DATA], [GEOGRAPHIC_DA…" at bounding box center [384, 193] width 471 height 27
drag, startPoint x: 388, startPoint y: 193, endPoint x: 625, endPoint y: 195, distance: 237.2
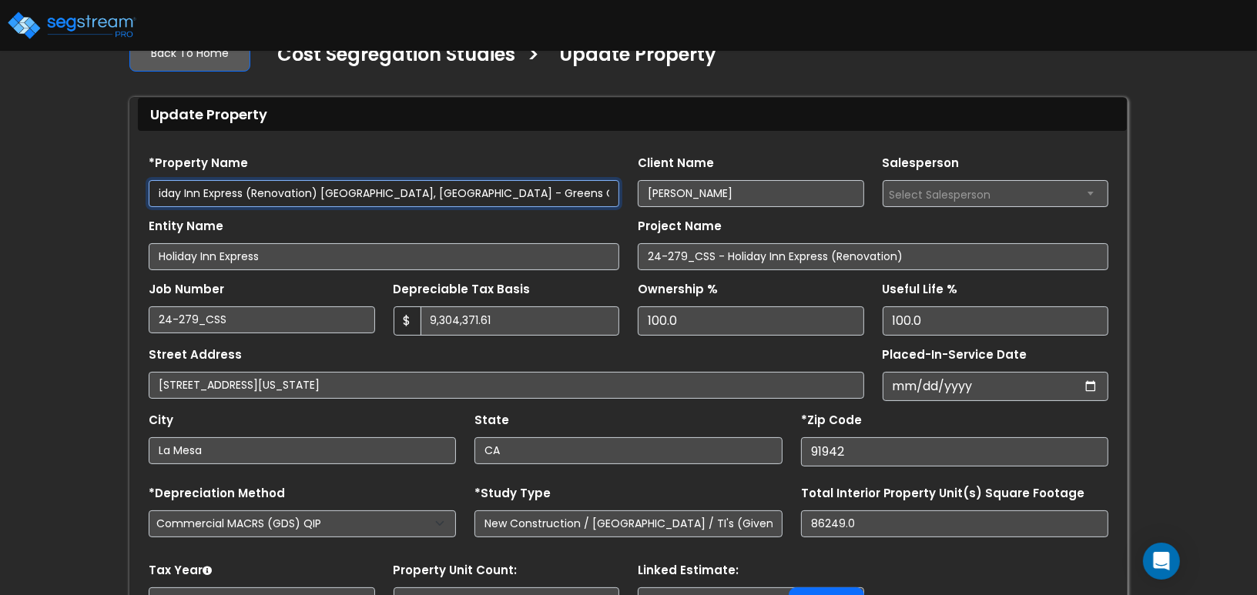
click at [625, 195] on div "*Property Name 24-279_CSS - Holiday Inn Express (Renovation) La Mesa, CA - Gree…" at bounding box center [383, 179] width 489 height 55
drag, startPoint x: 236, startPoint y: 193, endPoint x: 67, endPoint y: 187, distance: 168.8
click at [67, 187] on div "We are Building your Property. So please grab a coffee and let us do the heavy …" at bounding box center [628, 393] width 1257 height 742
type input "Holiday Inn Express (Renovation) [GEOGRAPHIC_DATA], [GEOGRAPHIC_DATA]"
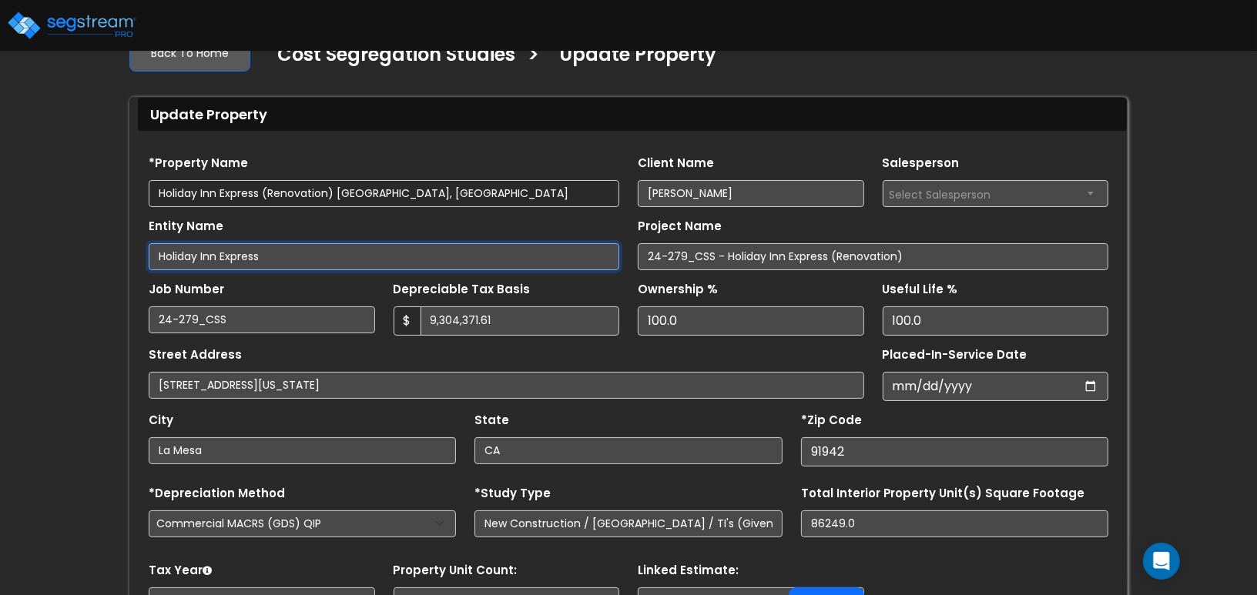
click at [283, 261] on input "Holiday Inn Express" at bounding box center [384, 256] width 471 height 27
drag, startPoint x: 283, startPoint y: 261, endPoint x: 109, endPoint y: 253, distance: 174.2
click at [110, 253] on div "We are Building your Property. So please grab a coffee and let us do the heavy …" at bounding box center [628, 393] width 1257 height 742
click at [206, 260] on input "Greens 11Group" at bounding box center [384, 256] width 471 height 27
click at [278, 259] on input "Greens 11 Group" at bounding box center [384, 256] width 471 height 27
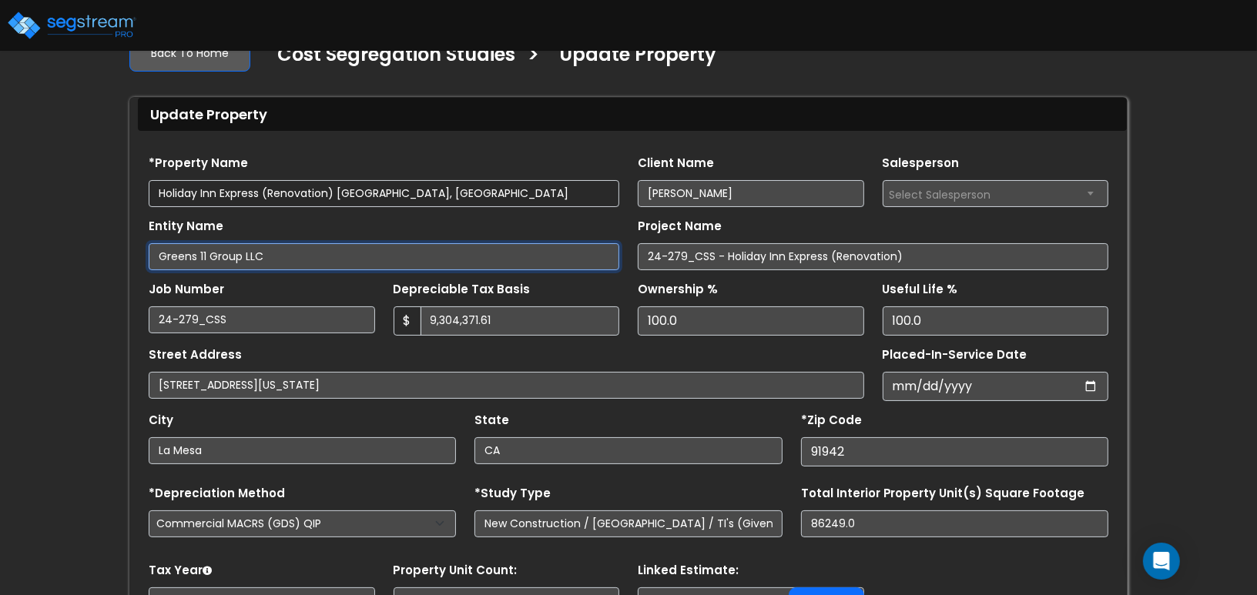
type input "Greens 11 Group LLC"
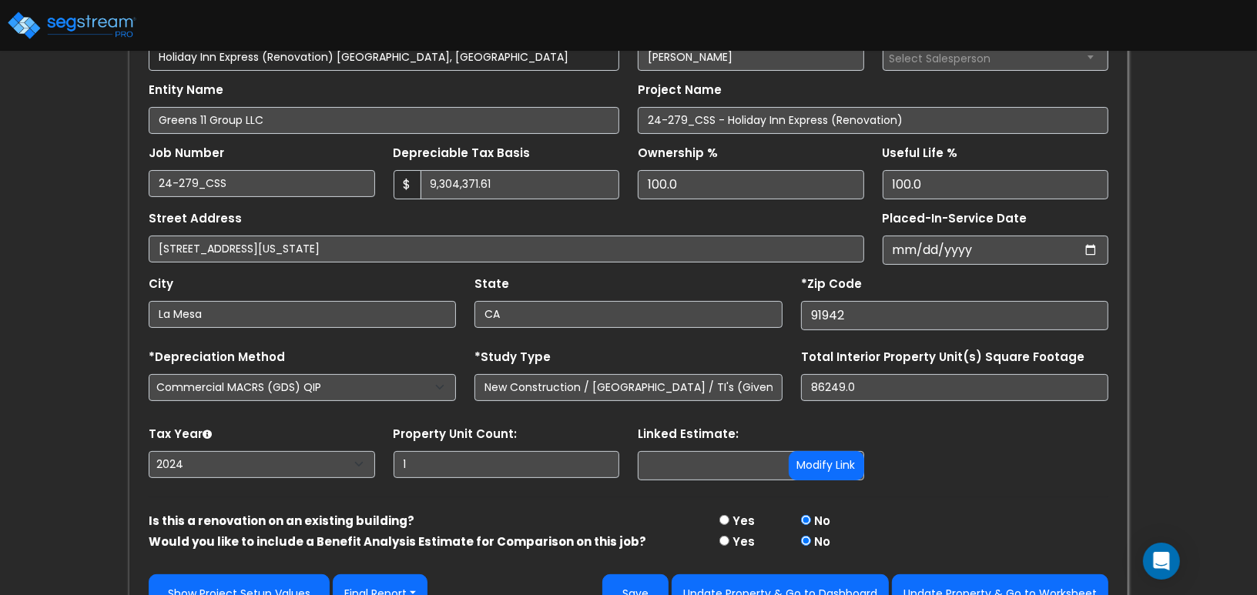
scroll to position [214, 0]
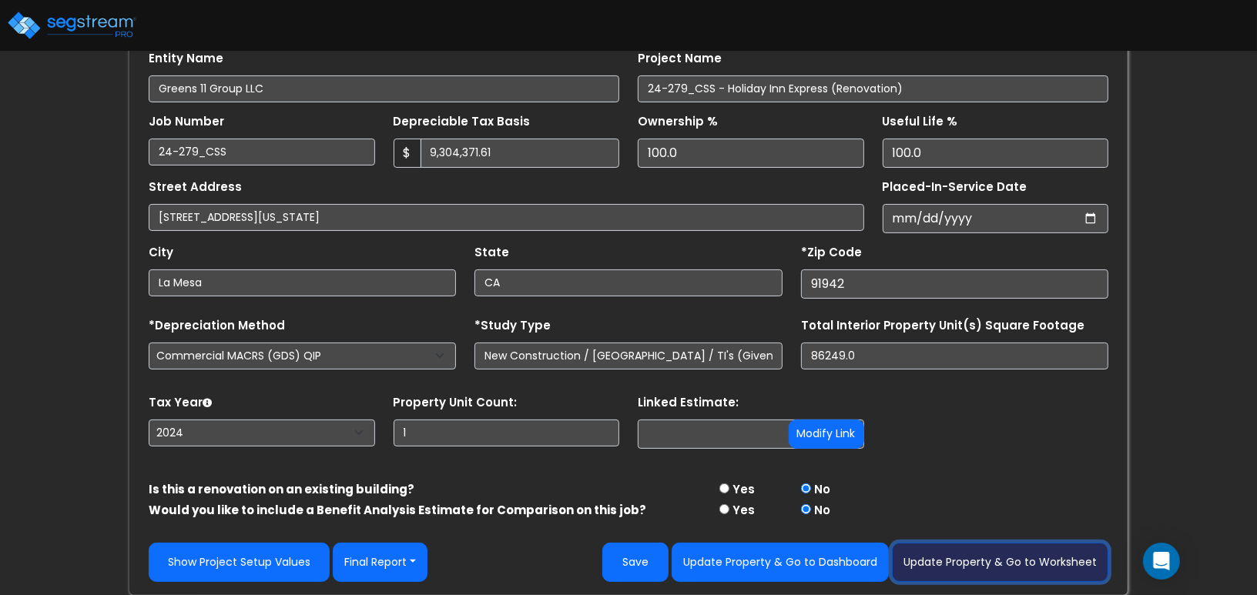
click at [951, 560] on button "Update Property & Go to Worksheet" at bounding box center [1000, 562] width 216 height 39
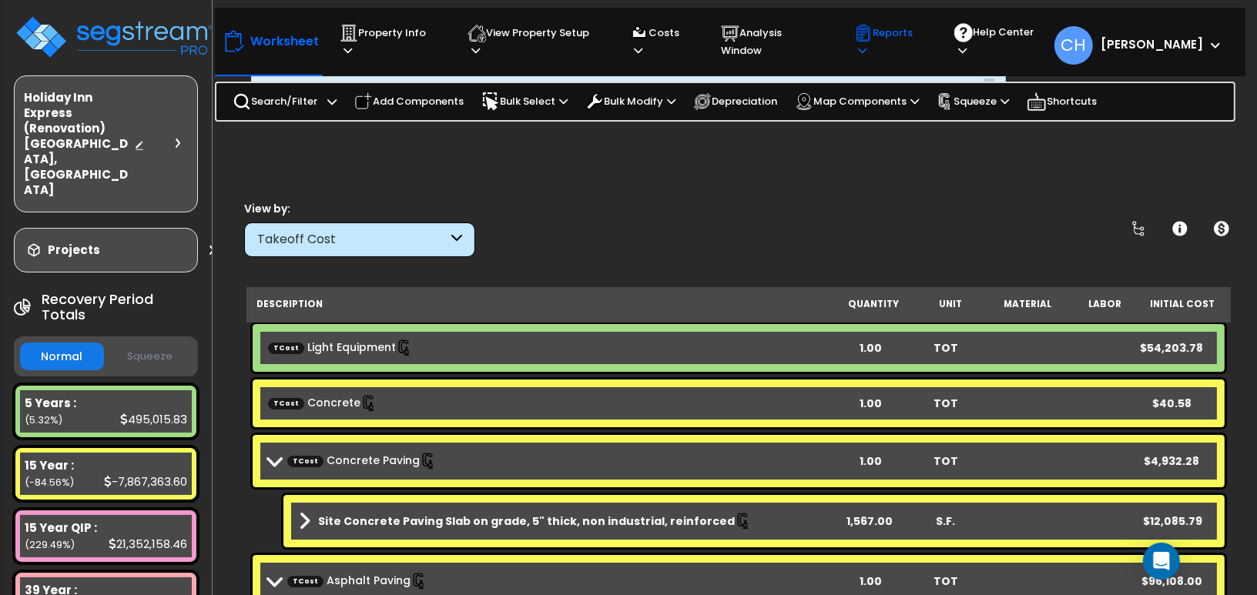
click at [866, 45] on icon at bounding box center [862, 50] width 8 height 10
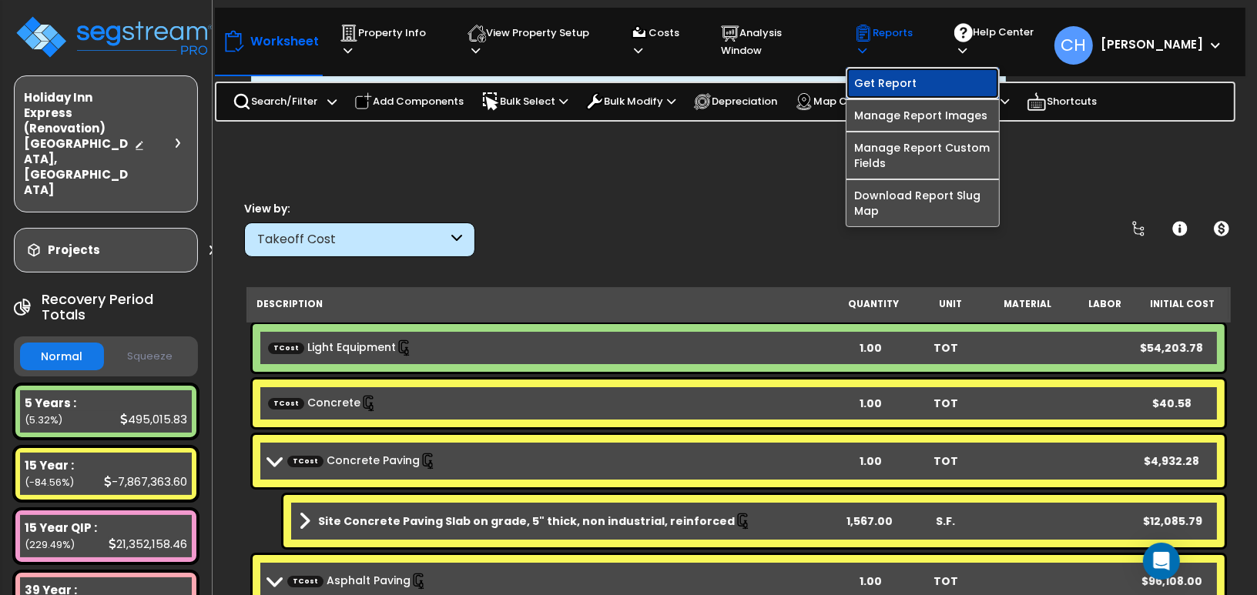
click at [914, 72] on link "Get Report" at bounding box center [922, 83] width 153 height 31
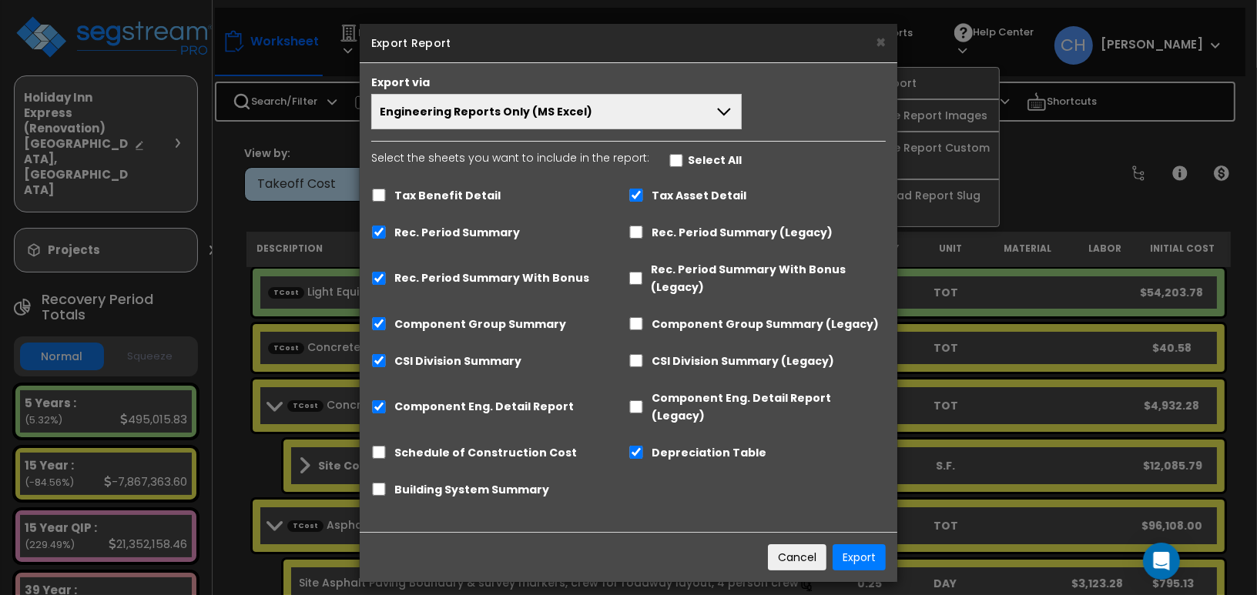
click at [546, 107] on span "Engineering Reports Only (MS Excel)" at bounding box center [486, 111] width 213 height 15
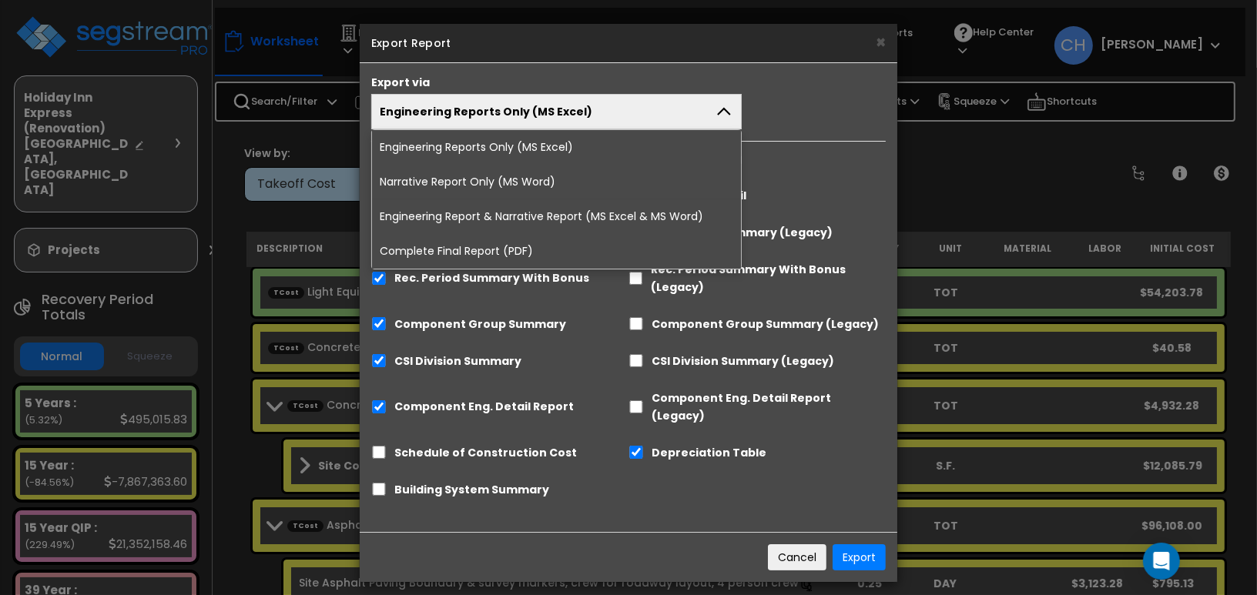
click at [519, 249] on li "Complete Final Report (PDF)" at bounding box center [556, 251] width 369 height 35
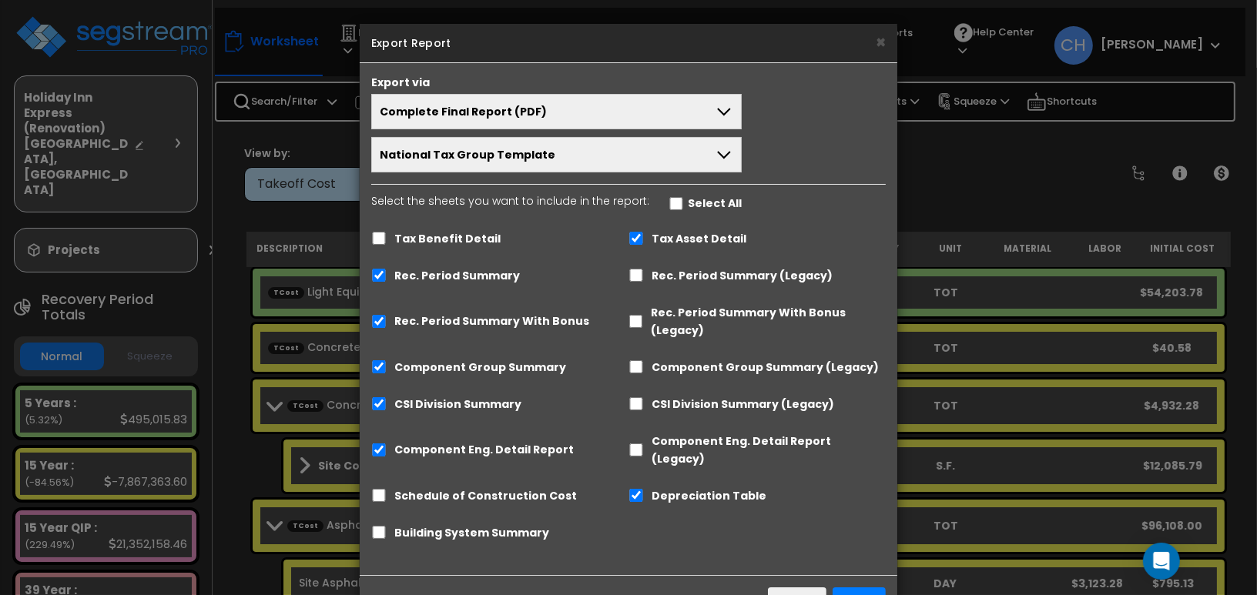
scroll to position [36, 0]
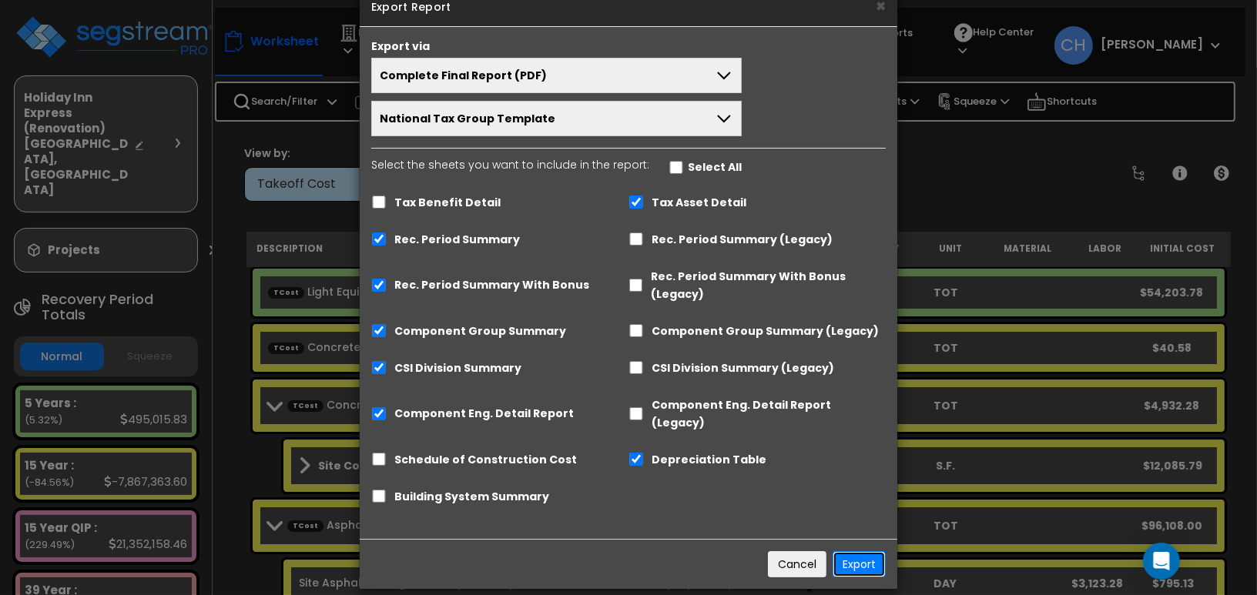
click at [863, 551] on button "Export" at bounding box center [859, 564] width 53 height 26
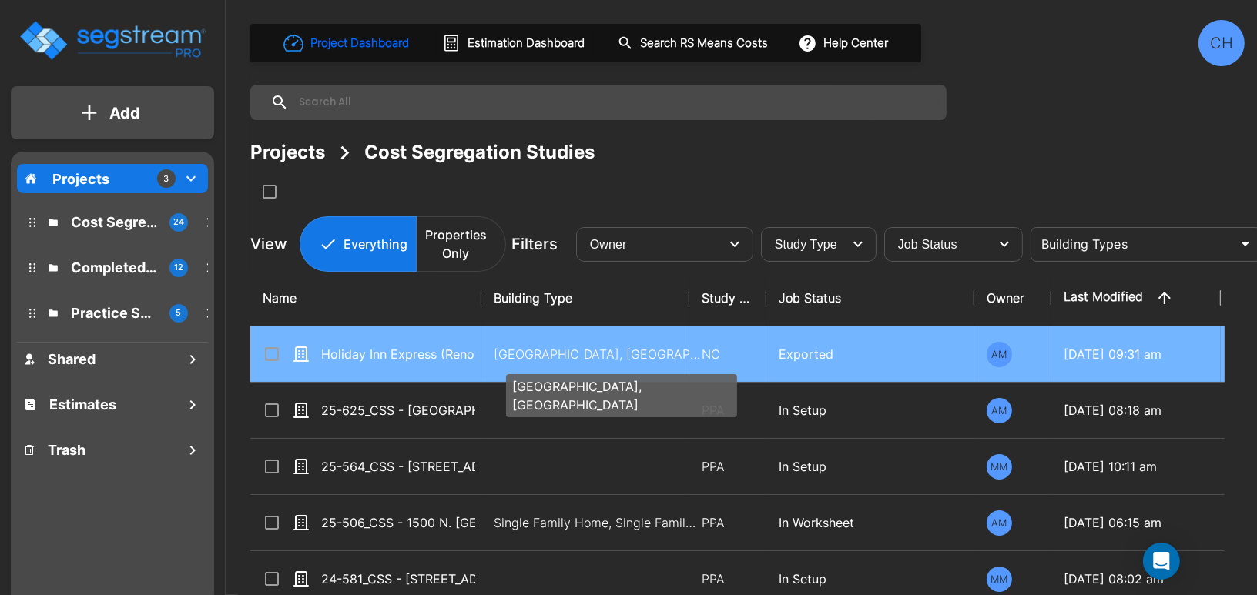
click at [565, 345] on p "[GEOGRAPHIC_DATA], [GEOGRAPHIC_DATA]" at bounding box center [598, 354] width 208 height 18
checkbox input "true"
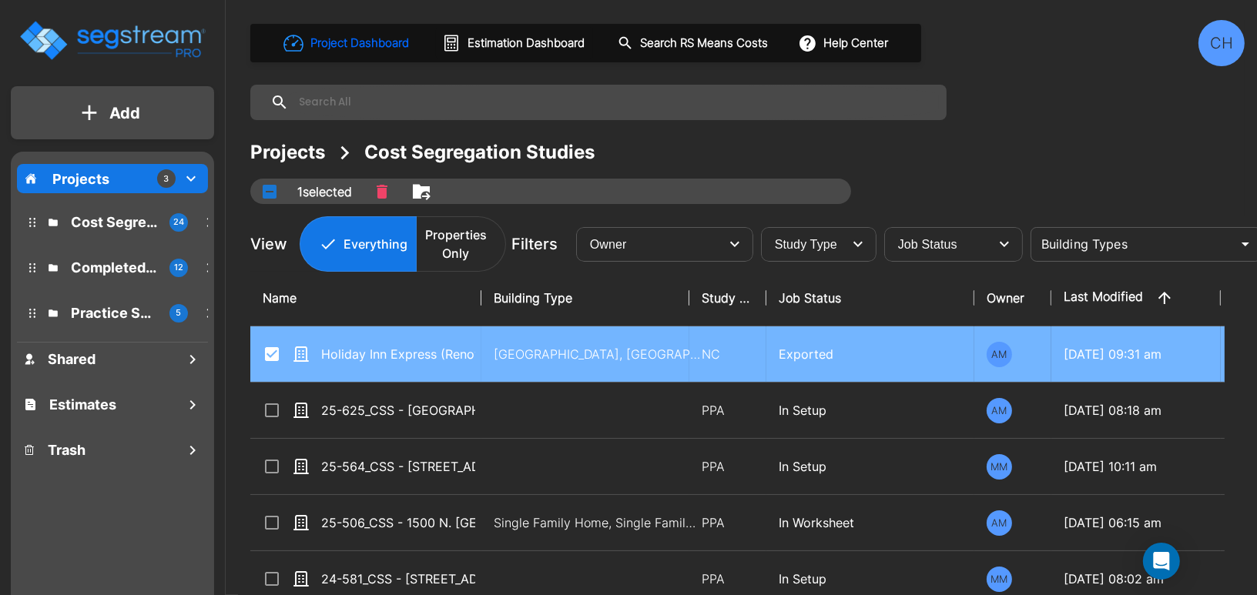
scroll to position [0, 5]
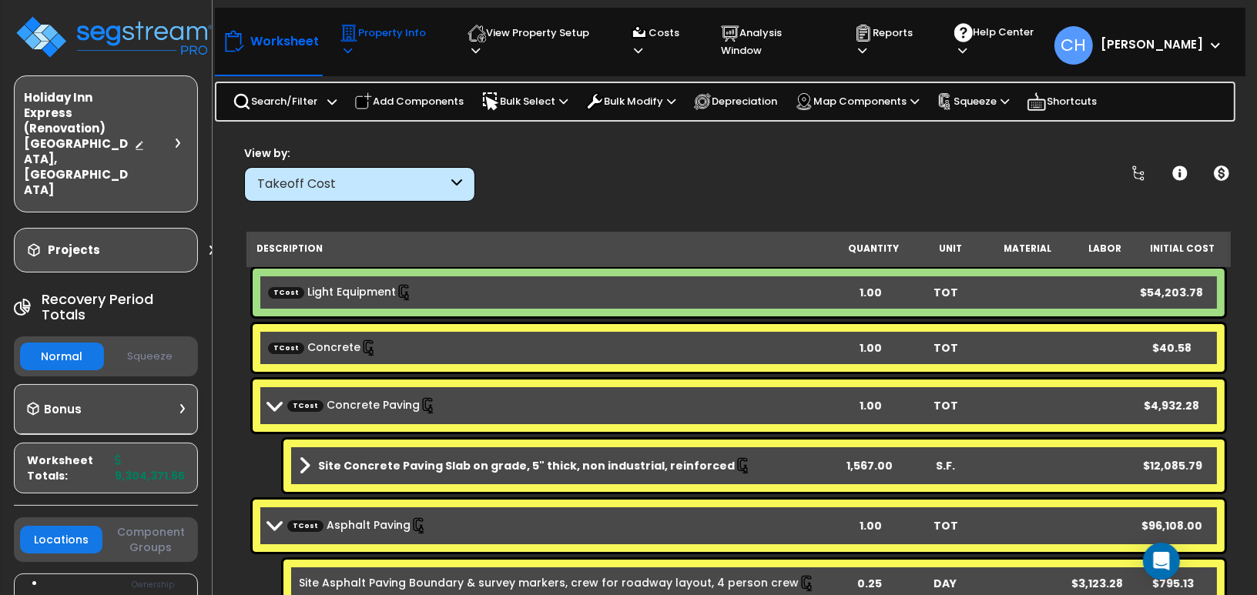
click at [400, 37] on p "Property Info" at bounding box center [389, 41] width 99 height 35
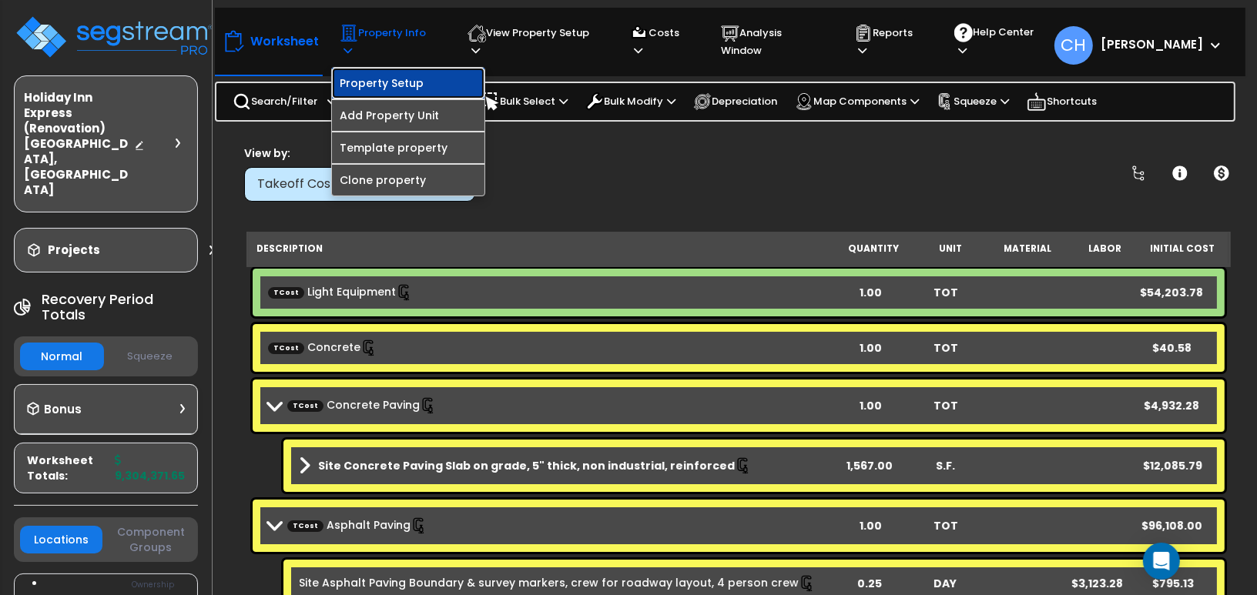
click at [398, 74] on link "Property Setup" at bounding box center [408, 83] width 153 height 31
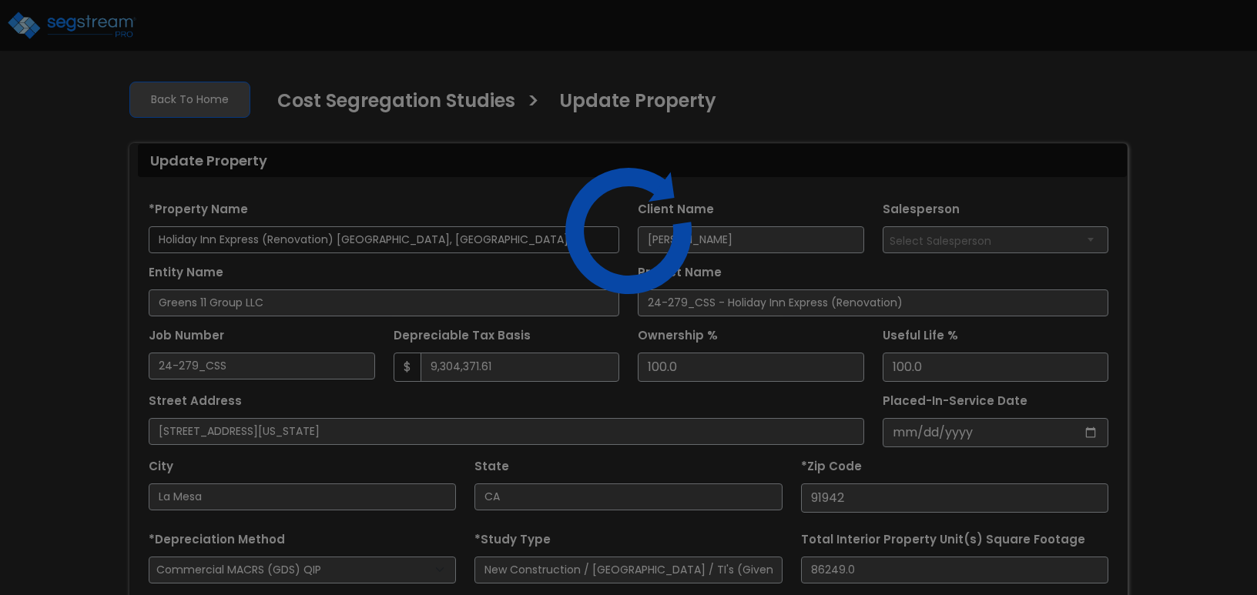
select select "2024"
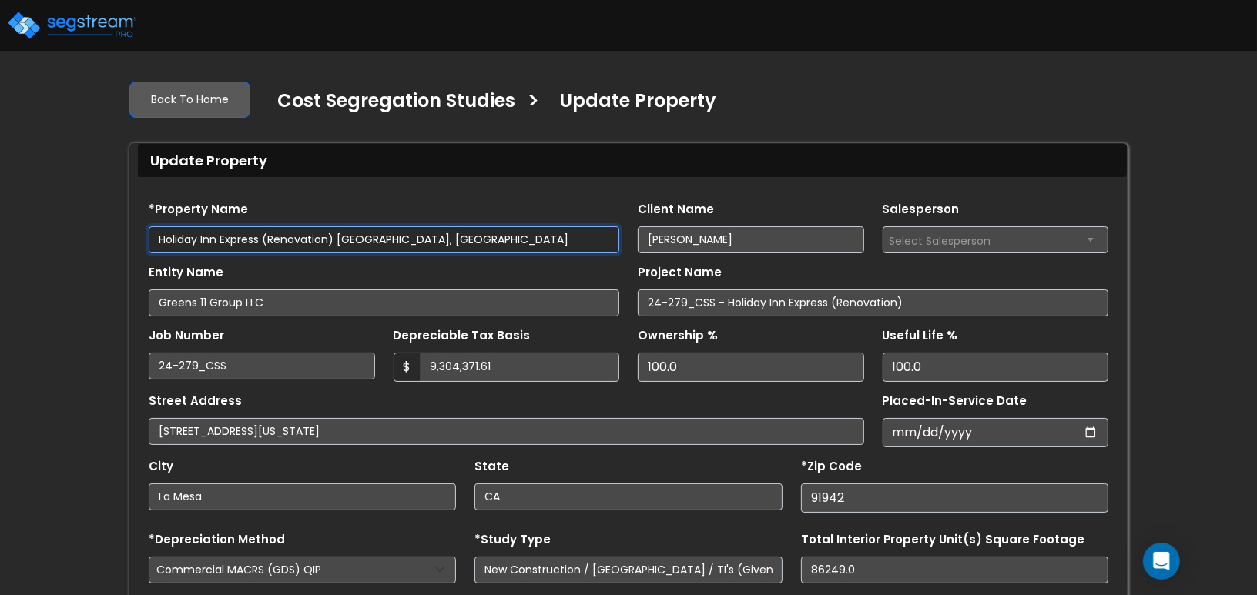
drag, startPoint x: 156, startPoint y: 240, endPoint x: 203, endPoint y: 237, distance: 47.8
click at [156, 240] on input "Holiday Inn Express (Renovation) [GEOGRAPHIC_DATA], [GEOGRAPHIC_DATA]" at bounding box center [384, 239] width 471 height 27
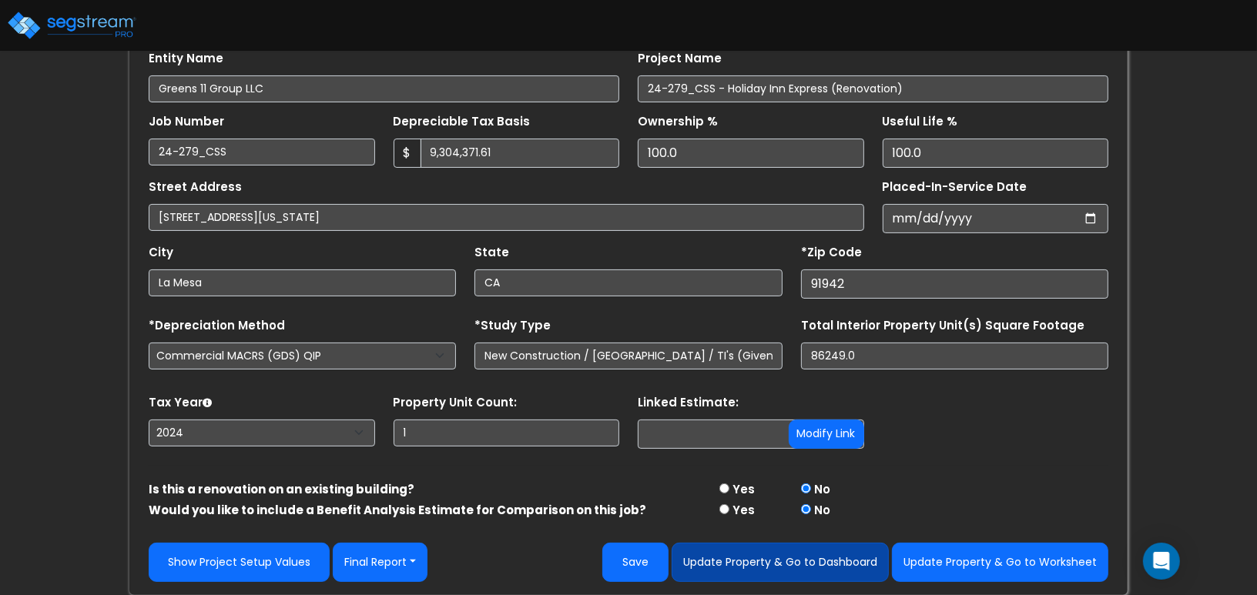
type input "24-279_CSS - Holiday Inn Express (Renovation) [GEOGRAPHIC_DATA], [GEOGRAPHIC_DA…"
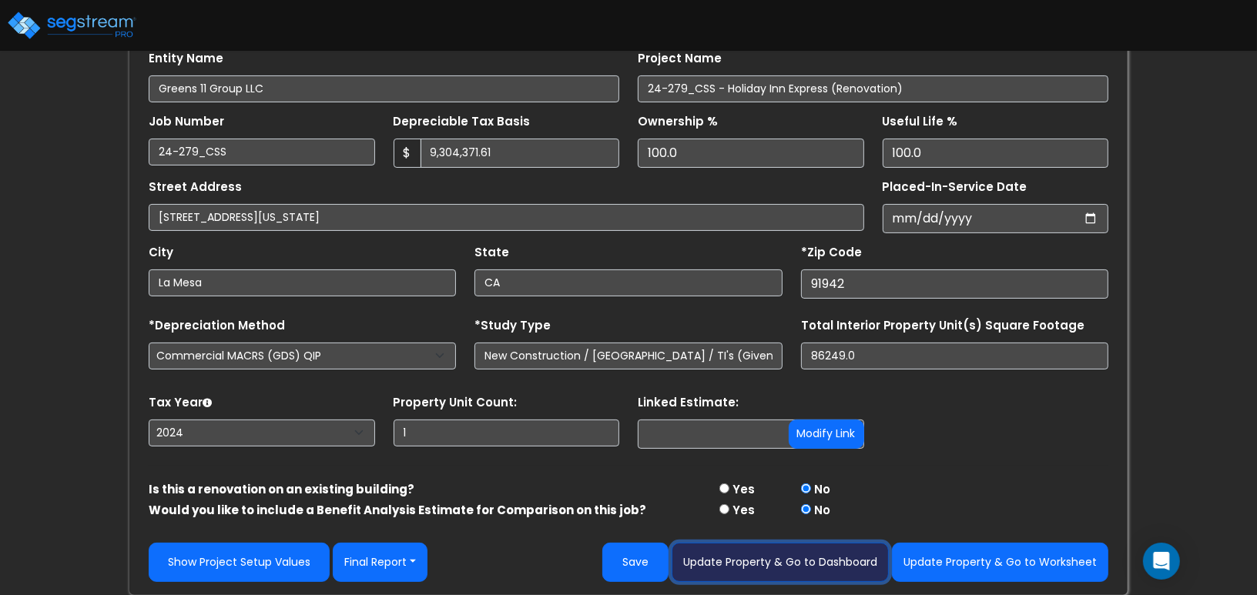
click at [809, 565] on button "Update Property & Go to Dashboard" at bounding box center [780, 562] width 217 height 39
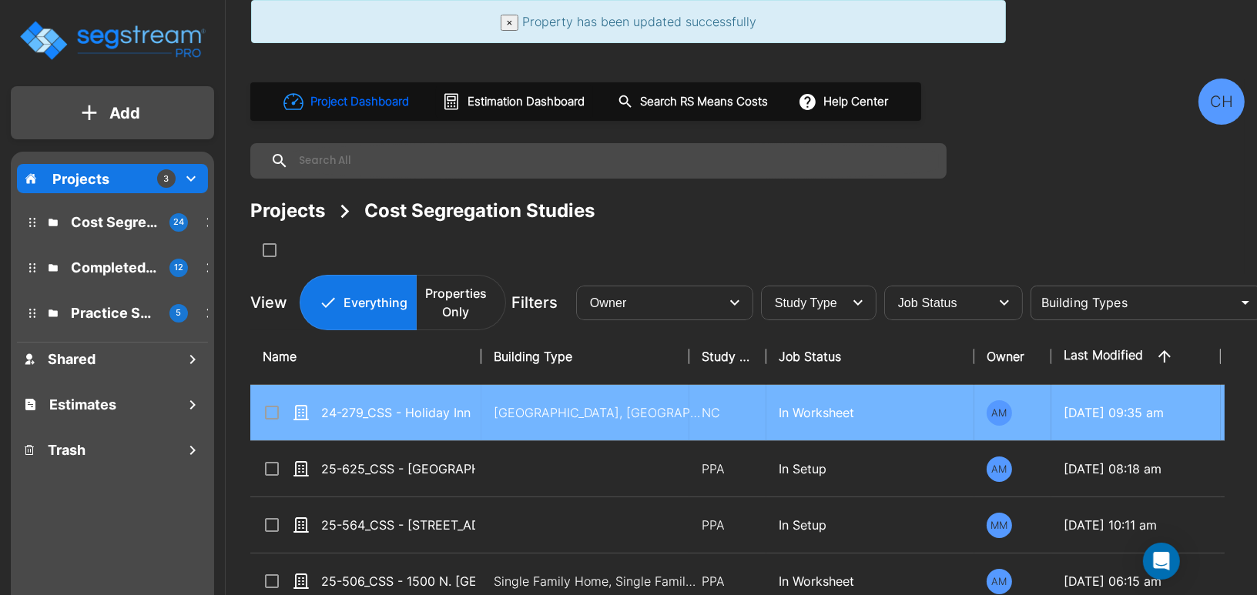
click at [271, 417] on input "select row 24-279_CSS - Holiday Inn Express (Renovation) La Mesa, CA" at bounding box center [270, 410] width 15 height 13
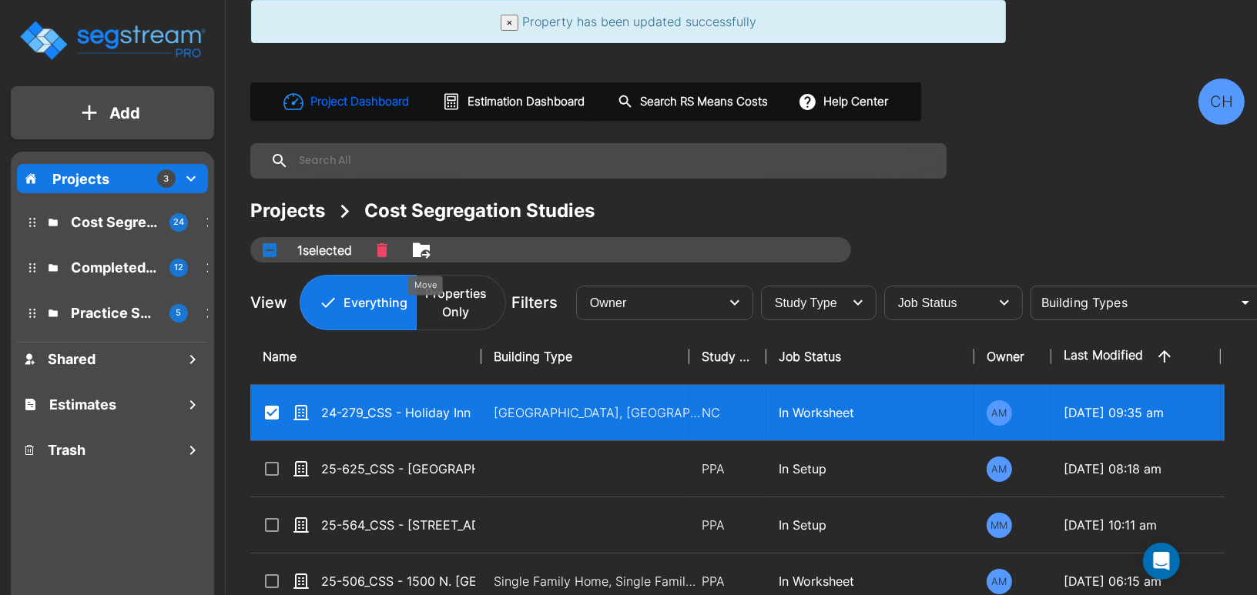
click at [421, 253] on icon "Move" at bounding box center [421, 250] width 17 height 15
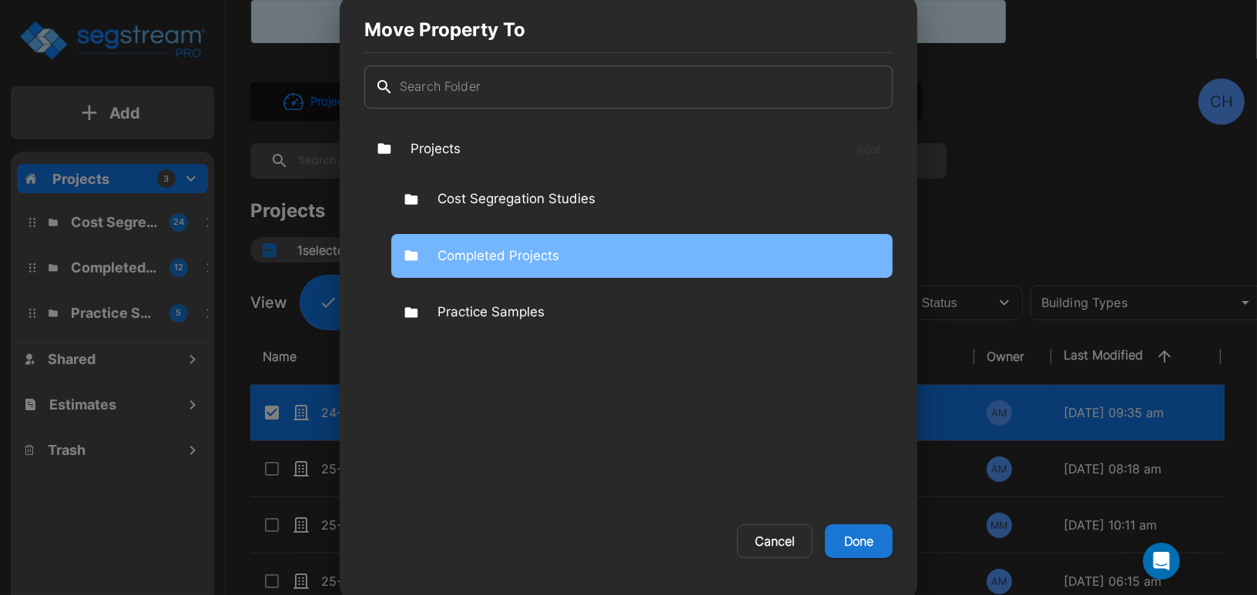
click at [434, 252] on div "Completed Projects" at bounding box center [641, 256] width 501 height 45
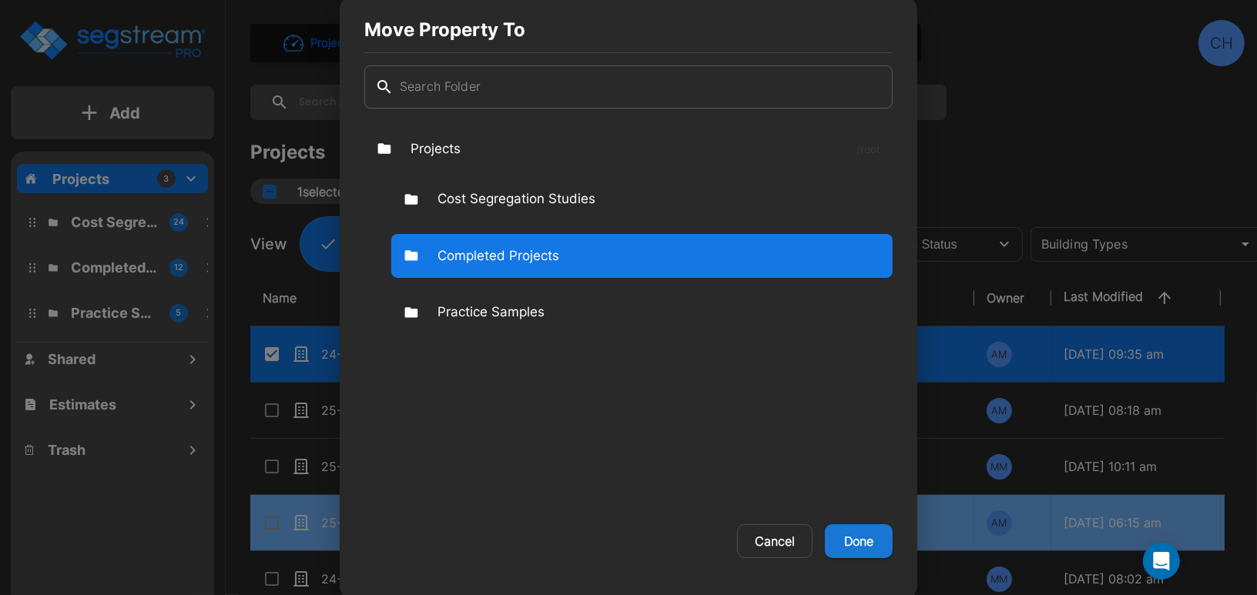
click at [856, 540] on button "Done" at bounding box center [859, 542] width 68 height 34
checkbox input "false"
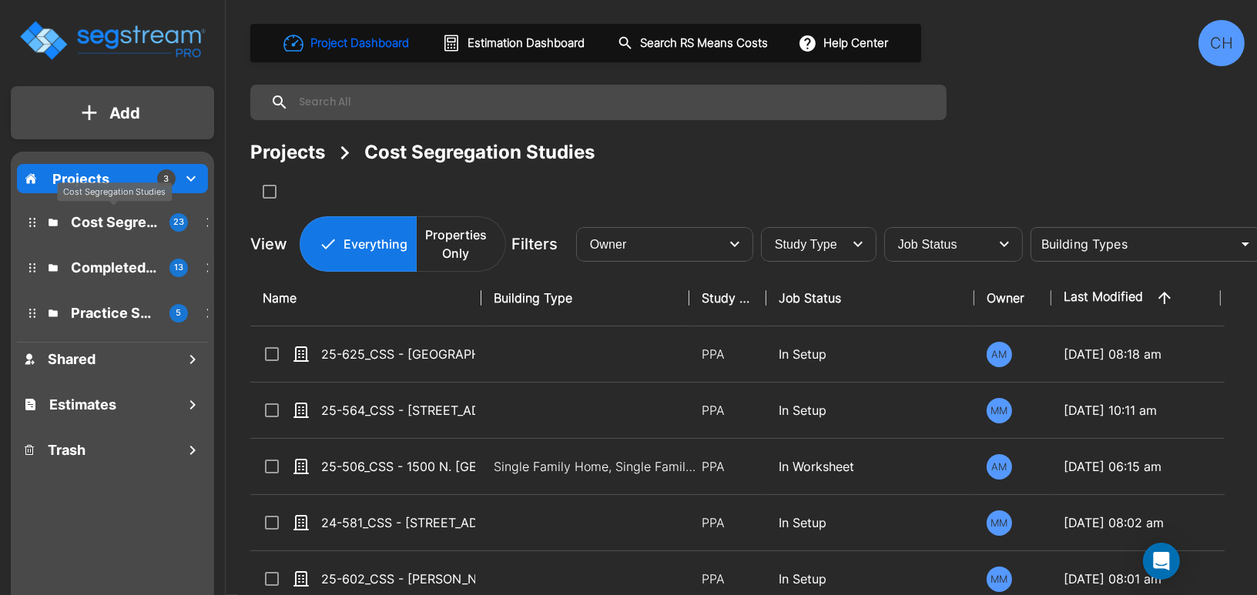
click at [98, 220] on p "Cost Segregation Studies" at bounding box center [114, 222] width 86 height 21
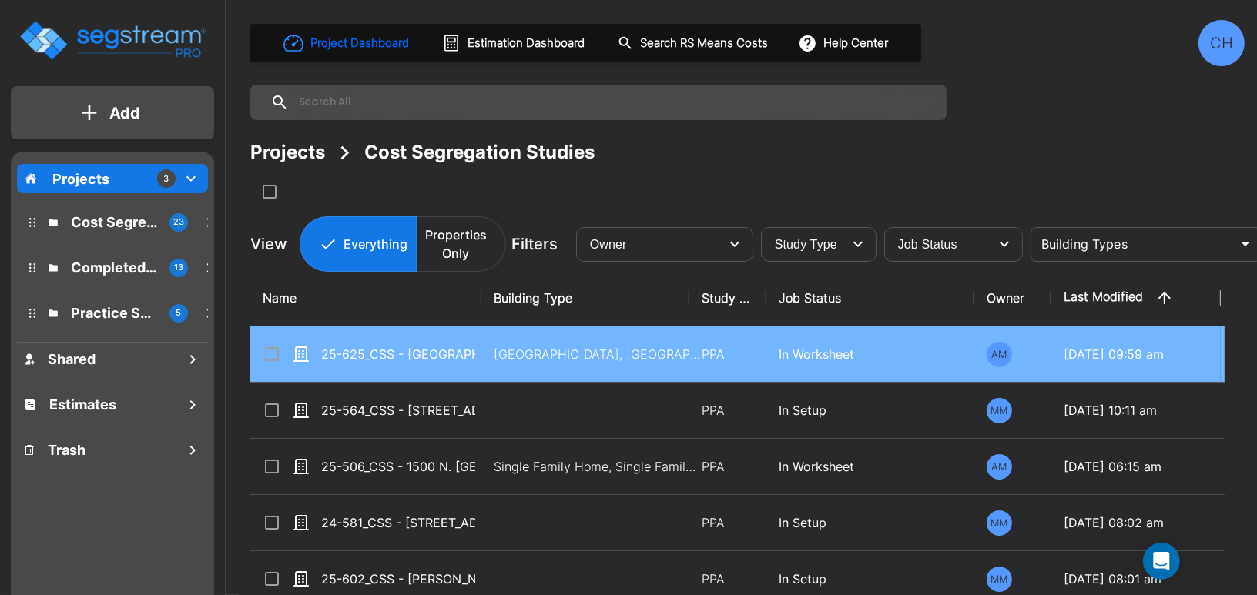
click at [502, 349] on p "[GEOGRAPHIC_DATA], [GEOGRAPHIC_DATA]" at bounding box center [598, 354] width 208 height 18
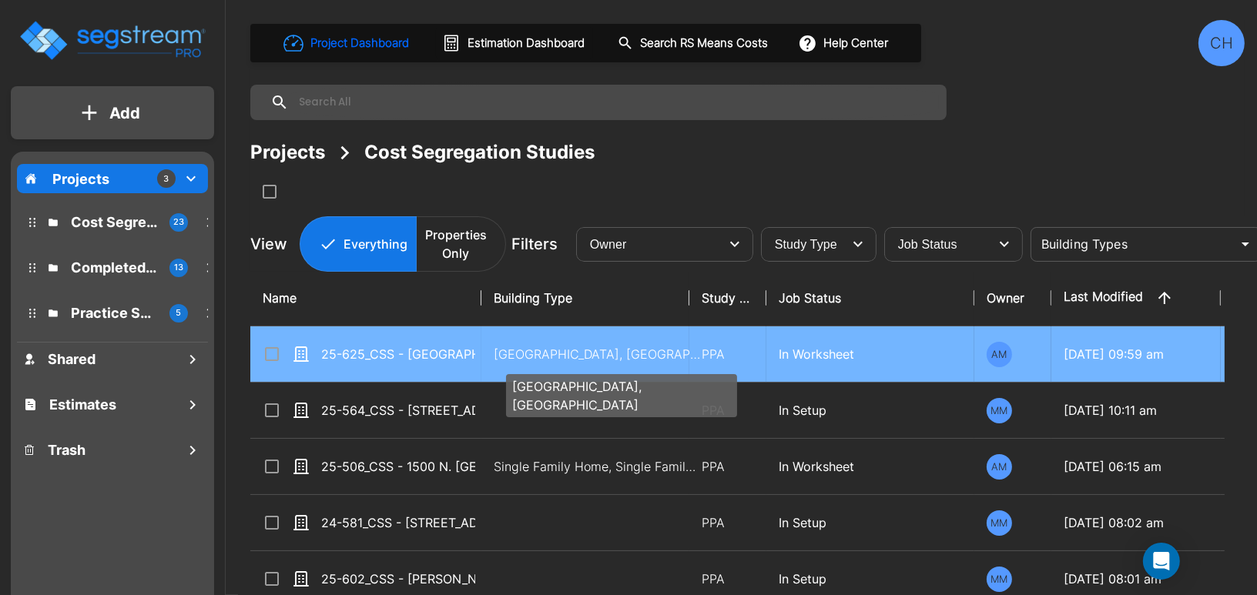
click at [520, 358] on p "[GEOGRAPHIC_DATA], [GEOGRAPHIC_DATA]" at bounding box center [598, 354] width 208 height 18
checkbox input "true"
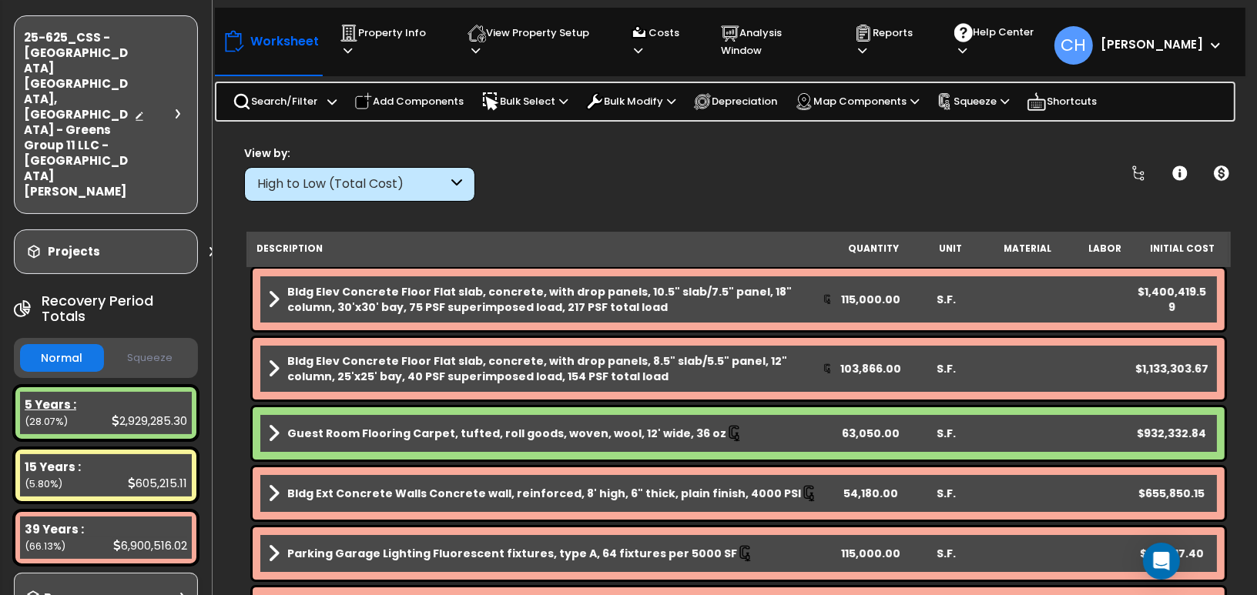
scroll to position [67, 0]
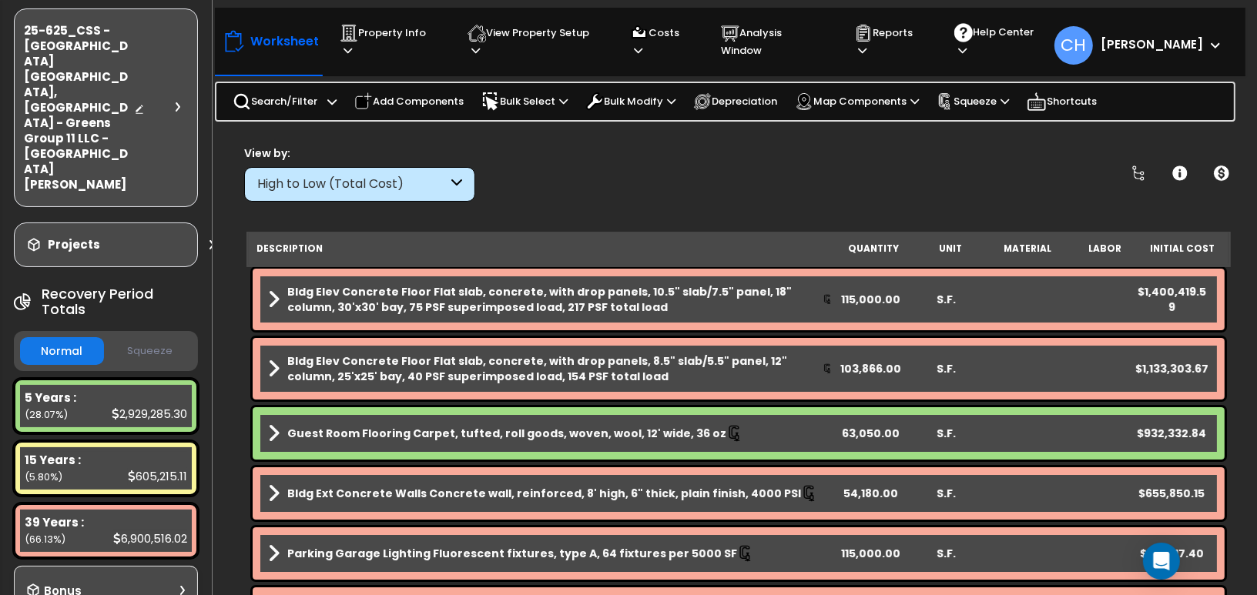
click at [142, 338] on button "Squeeze" at bounding box center [150, 351] width 84 height 27
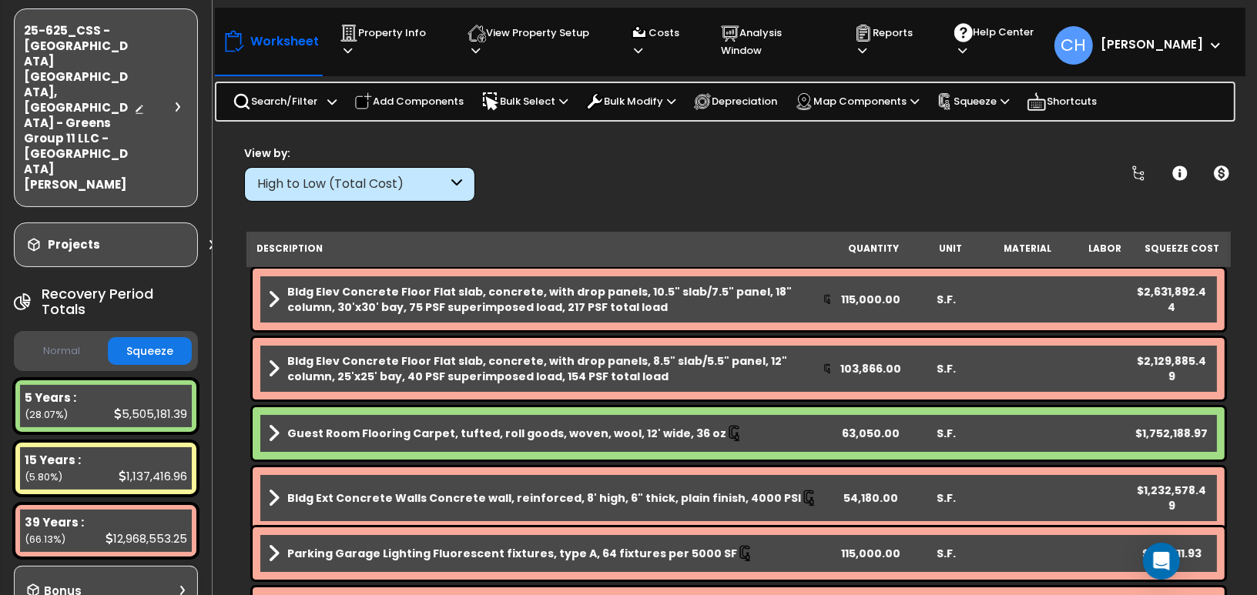
click at [82, 338] on button "Normal" at bounding box center [62, 351] width 84 height 27
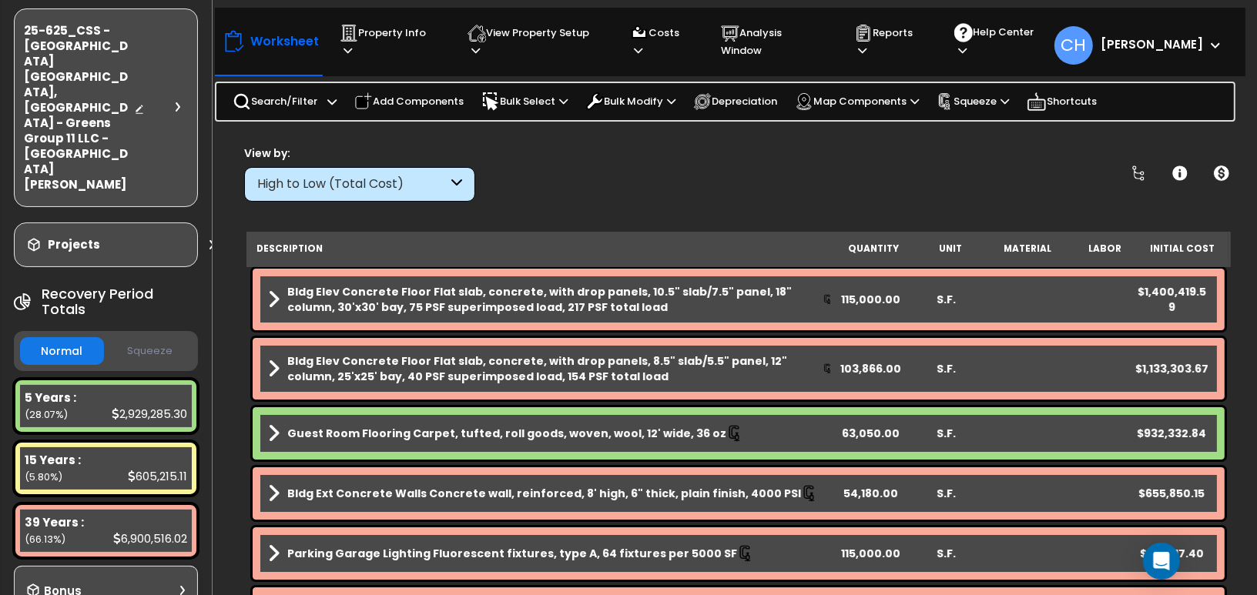
click at [168, 338] on button "Squeeze" at bounding box center [150, 351] width 84 height 27
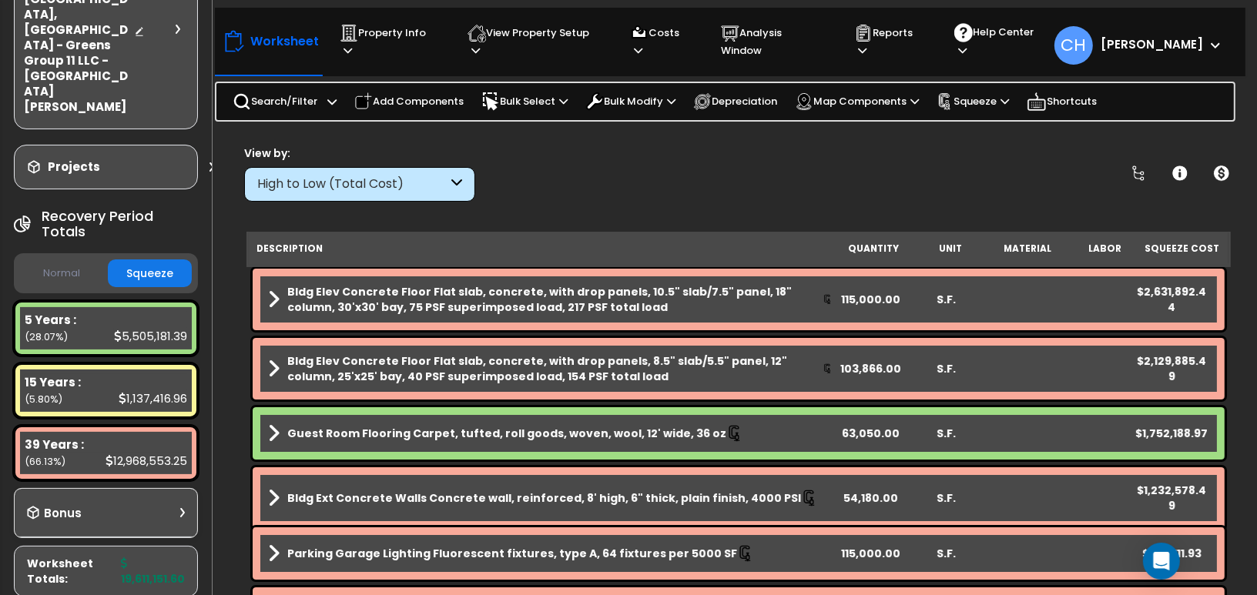
scroll to position [163, 0]
